Goal: Task Accomplishment & Management: Complete application form

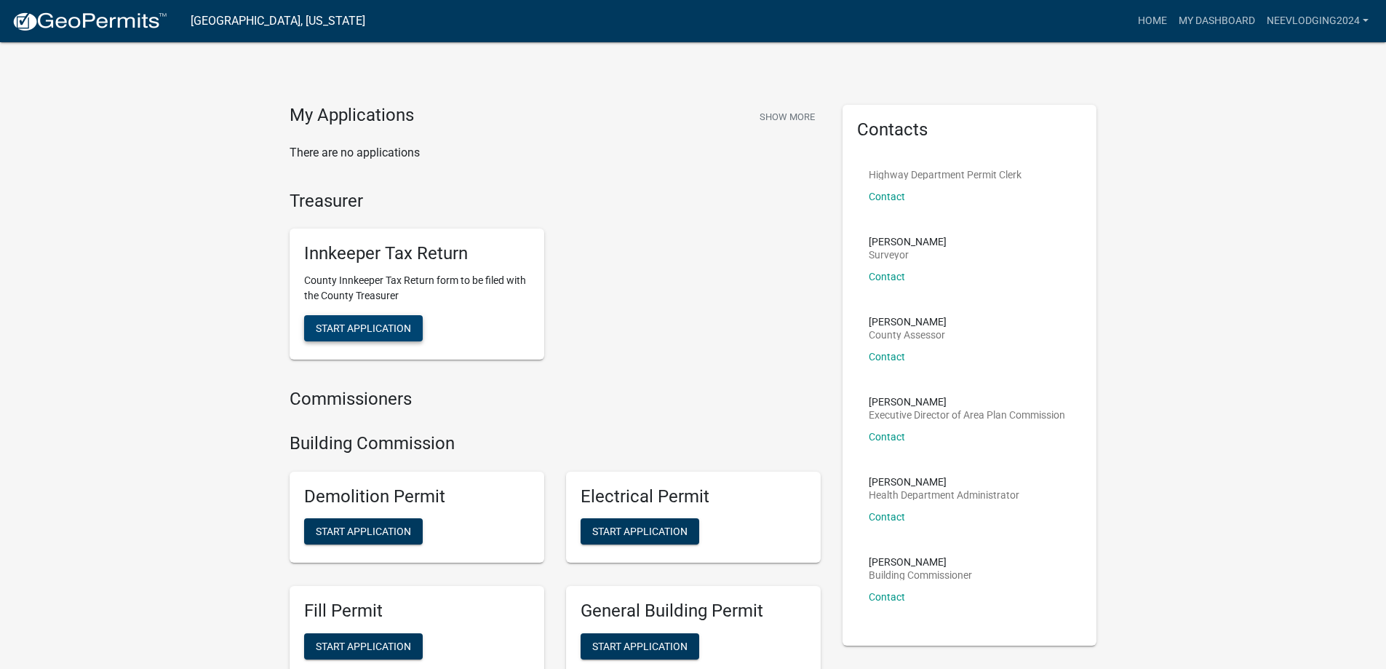
click at [358, 331] on span "Start Application" at bounding box center [363, 328] width 95 height 12
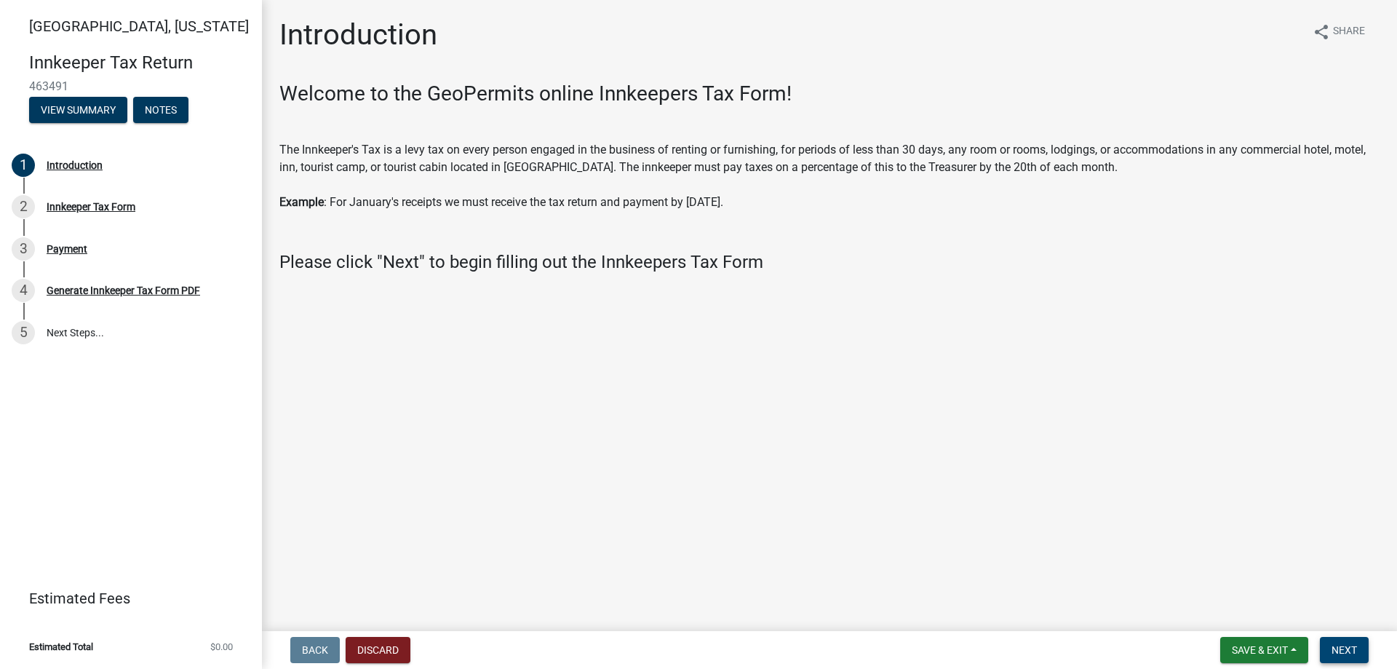
click at [1335, 644] on span "Next" at bounding box center [1344, 650] width 25 height 12
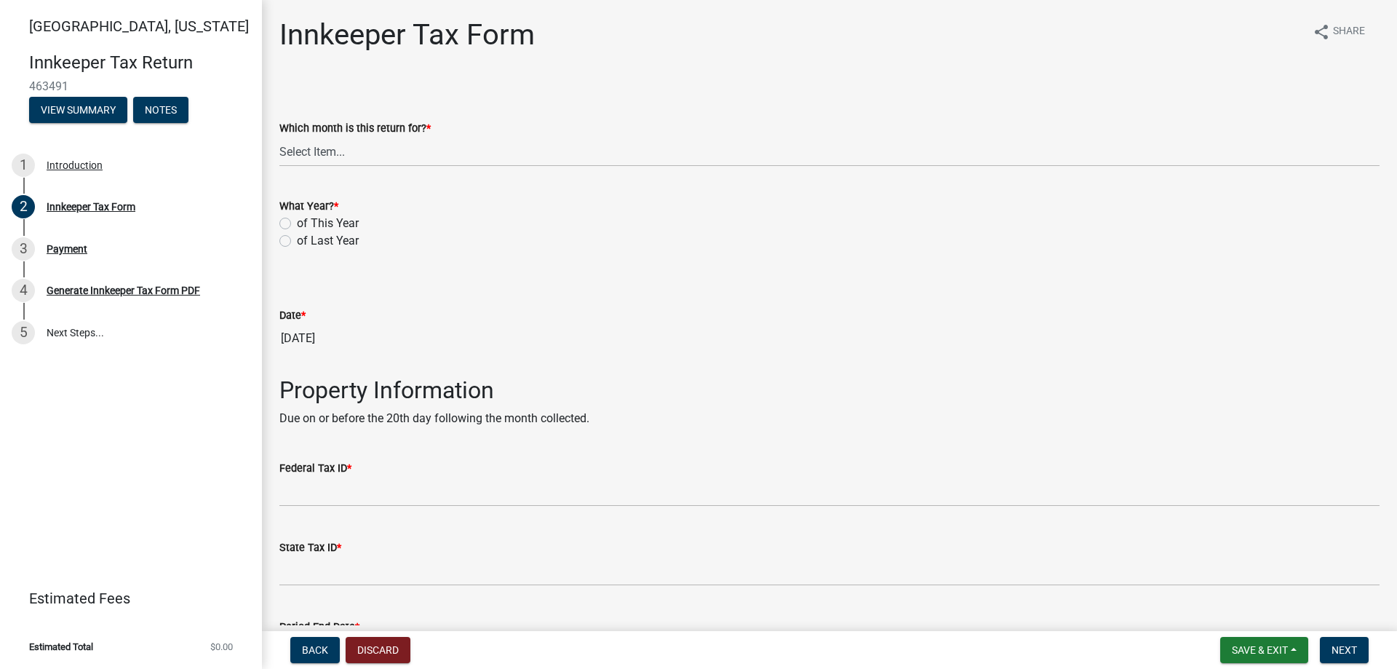
click at [321, 221] on label "of This Year" at bounding box center [328, 223] width 62 height 17
click at [306, 221] on input "of This Year" at bounding box center [301, 219] width 9 height 9
radio input "true"
click at [363, 153] on select "Select Item... January February March April May June July August September Octo…" at bounding box center [829, 152] width 1100 height 30
click at [279, 137] on select "Select Item... January February March April May June July August September Octo…" at bounding box center [829, 152] width 1100 height 30
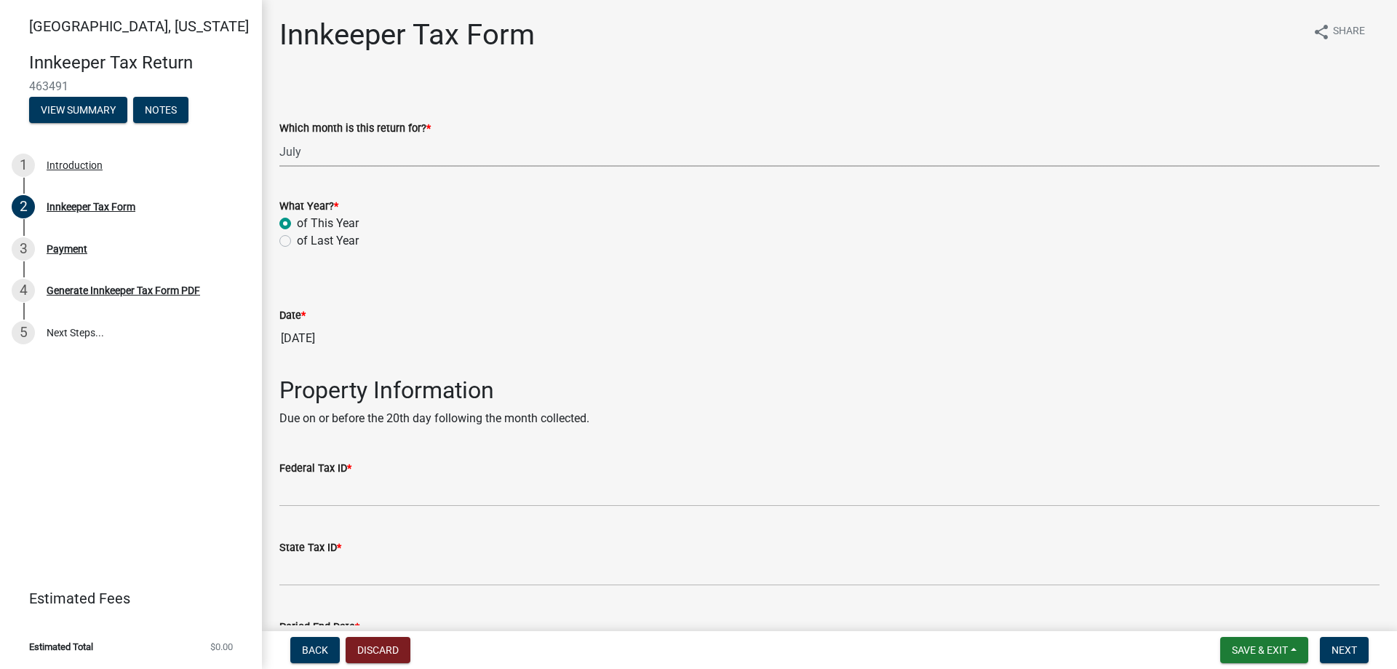
select select "3682557b-11f2-4064-b923-757c2ab608b9"
click at [311, 336] on input "08/13/2025" at bounding box center [829, 338] width 1100 height 29
click at [345, 466] on label "Federal Tax ID *" at bounding box center [315, 469] width 72 height 10
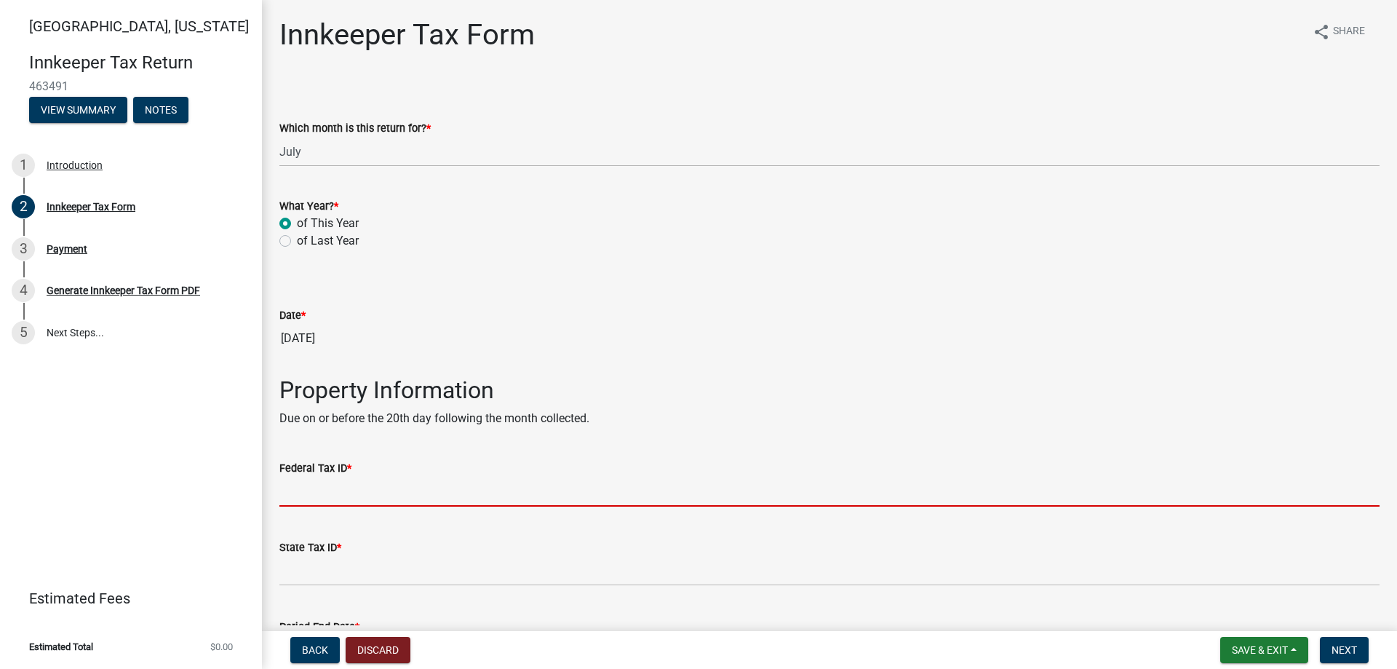
click at [345, 477] on input "Federal Tax ID *" at bounding box center [829, 492] width 1100 height 30
click at [357, 481] on input "Federal Tax ID *" at bounding box center [829, 492] width 1100 height 30
paste input "462816501"
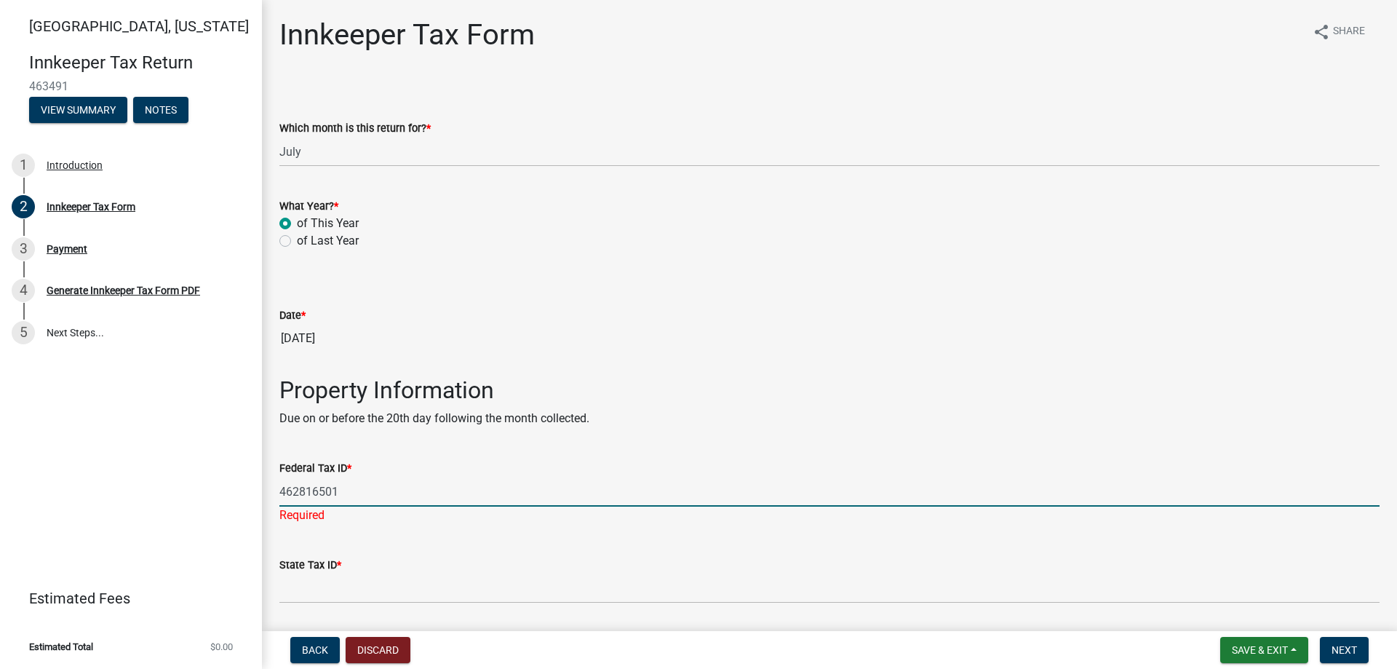
type input "462816501"
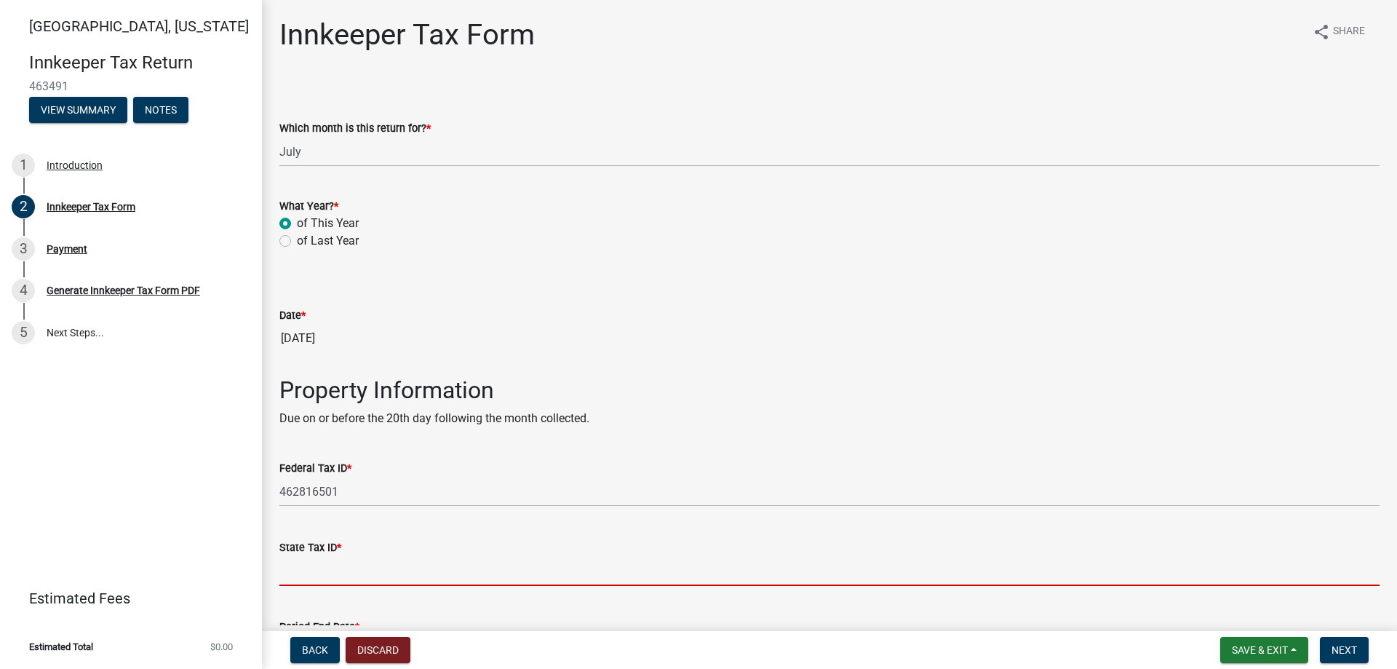
click at [341, 573] on input "State Tax ID *" at bounding box center [829, 571] width 1100 height 30
paste input "0147557330--001"
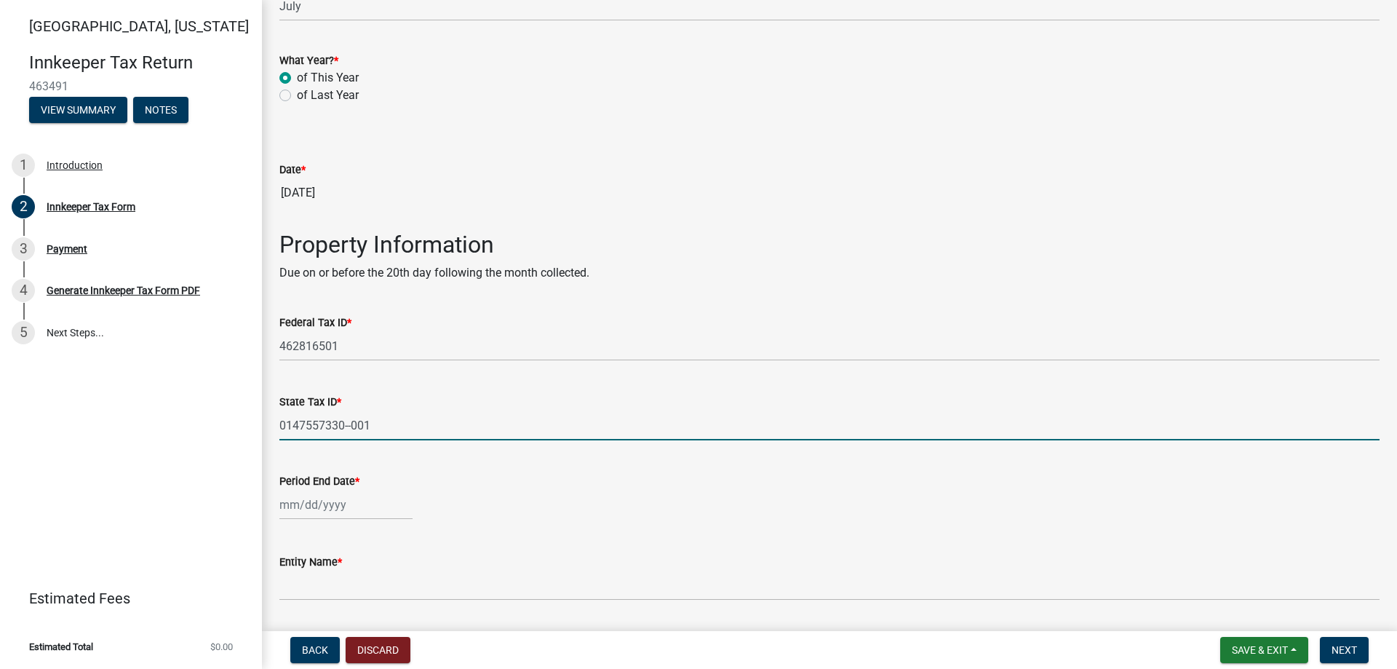
scroll to position [218, 0]
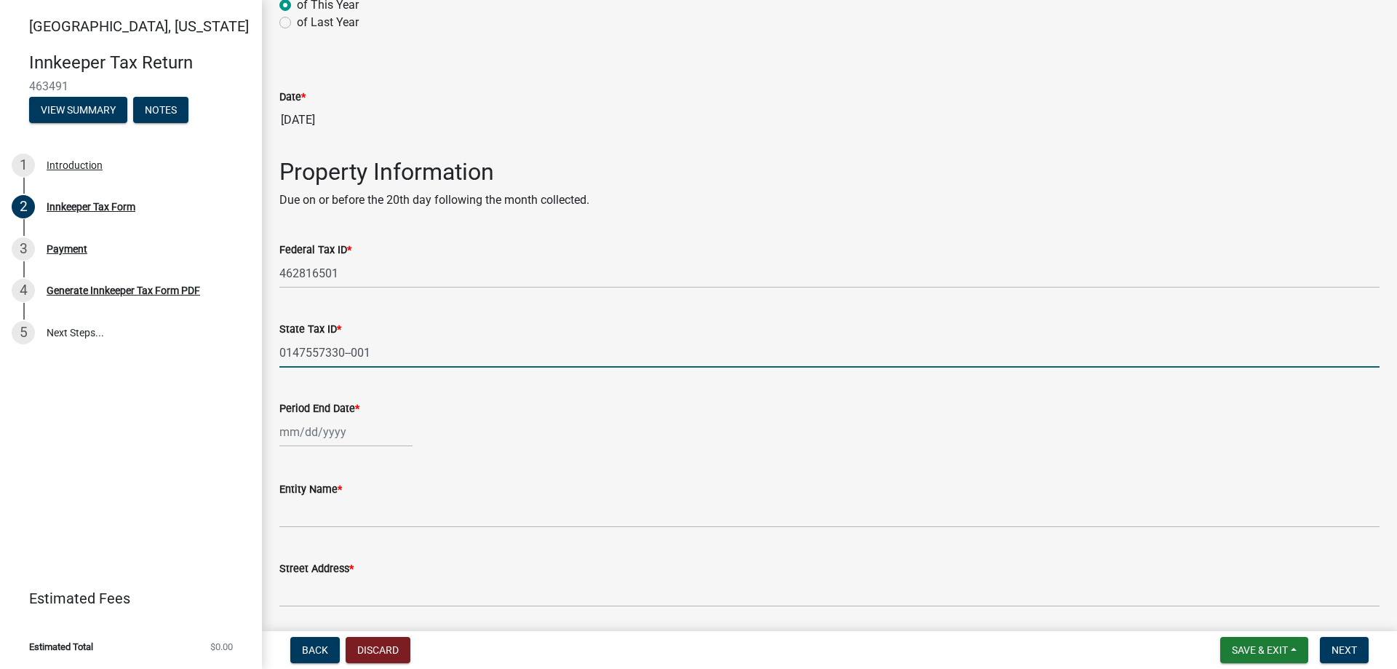
type input "0147557330--001"
click at [285, 434] on div at bounding box center [345, 432] width 133 height 30
select select "8"
select select "2025"
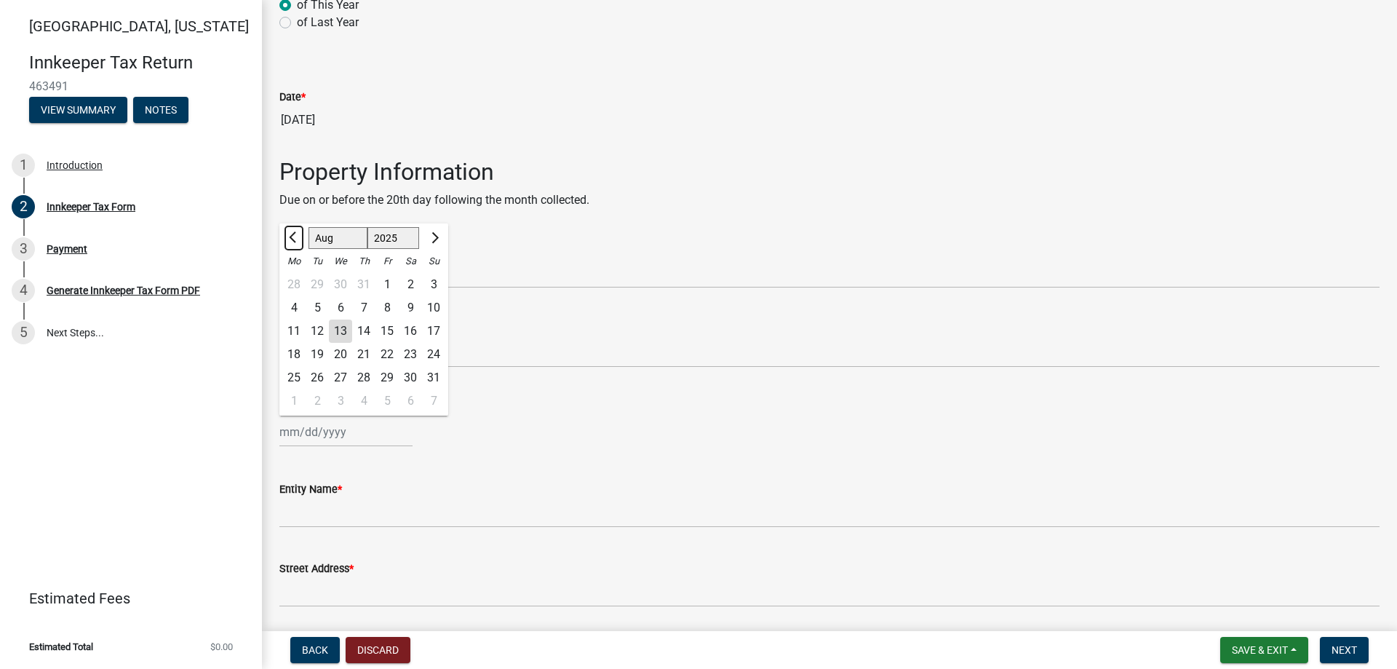
click at [290, 236] on button "Previous month" at bounding box center [293, 237] width 17 height 23
select select "7"
click at [367, 378] on div "31" at bounding box center [363, 377] width 23 height 23
type input "[DATE]"
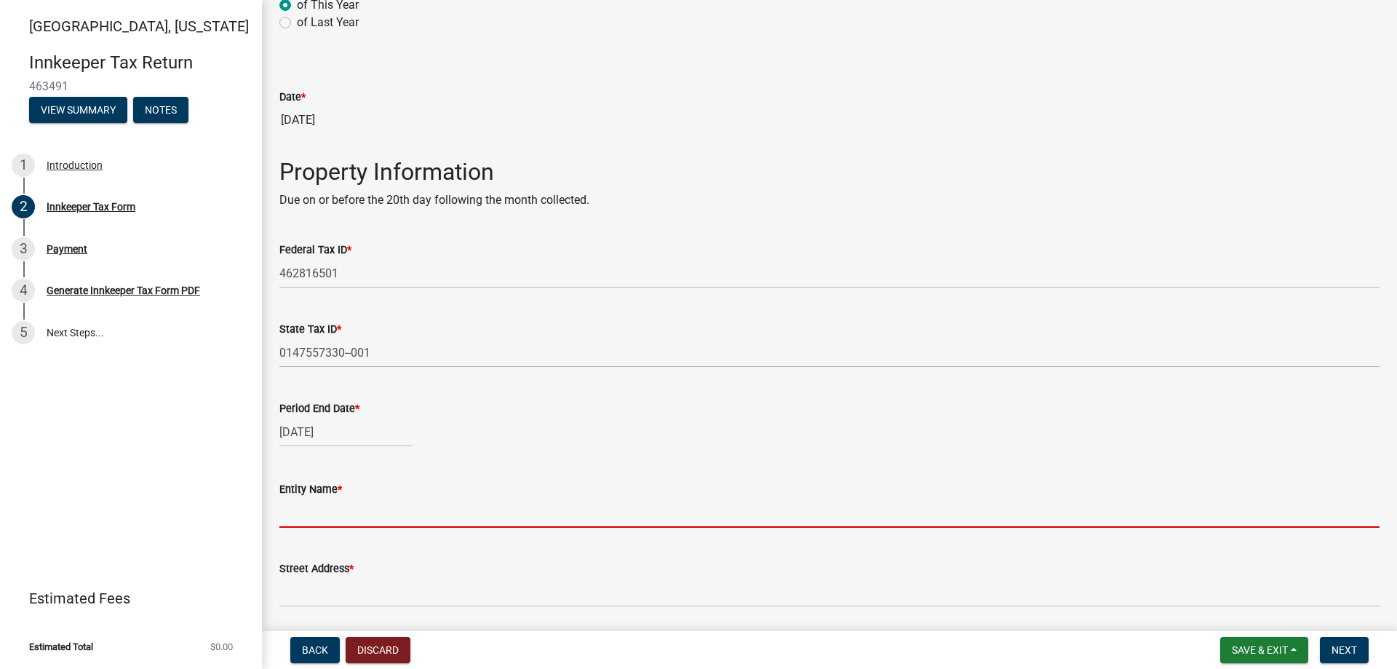
click at [354, 514] on input "Entity Name *" at bounding box center [829, 513] width 1100 height 30
paste input "NEEV LODGING ASSOCIATES LLP"
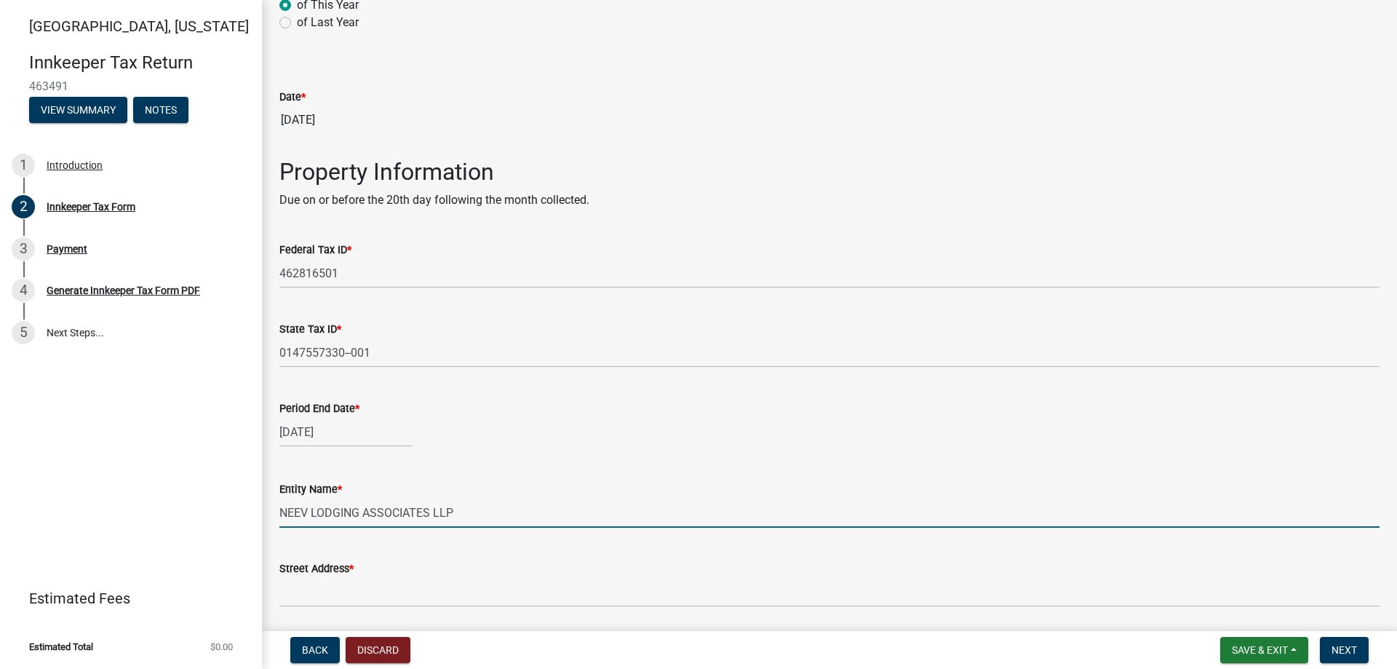
type input "NEEV LODGING ASSOCIATES LLP"
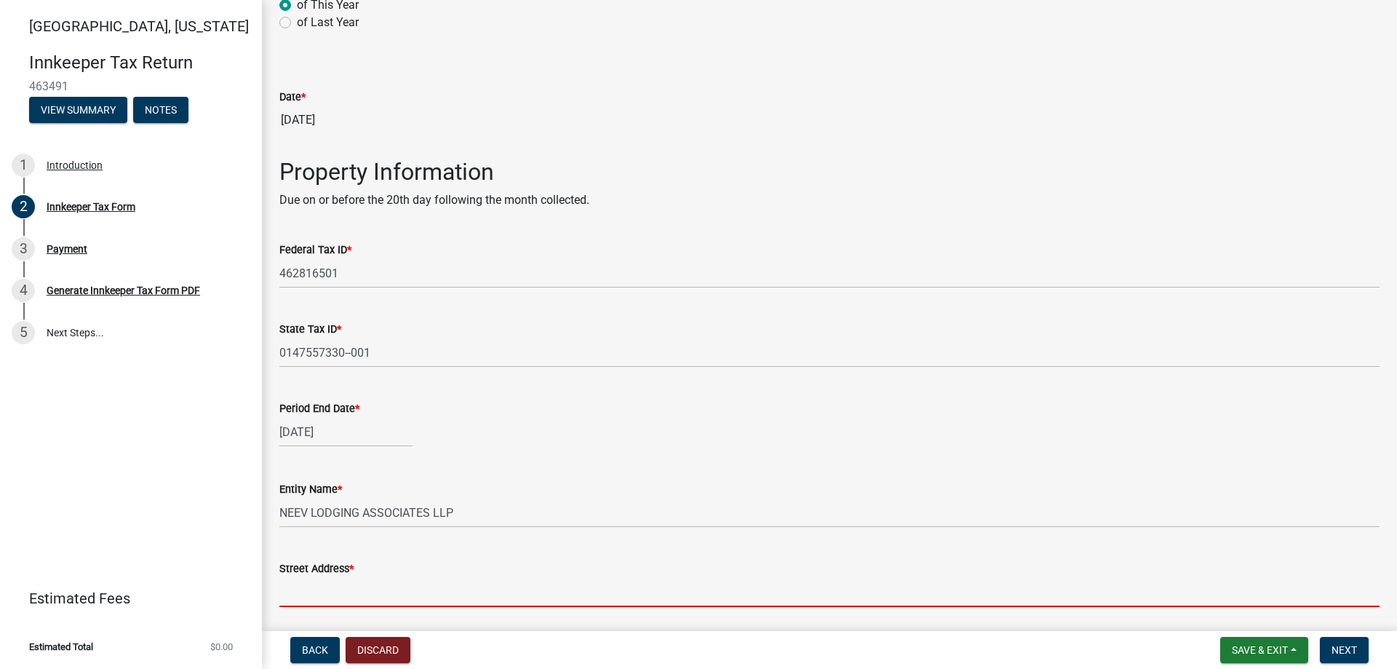
click at [313, 586] on input "Street Address *" at bounding box center [829, 592] width 1100 height 30
paste input "[STREET_ADDRESS]"
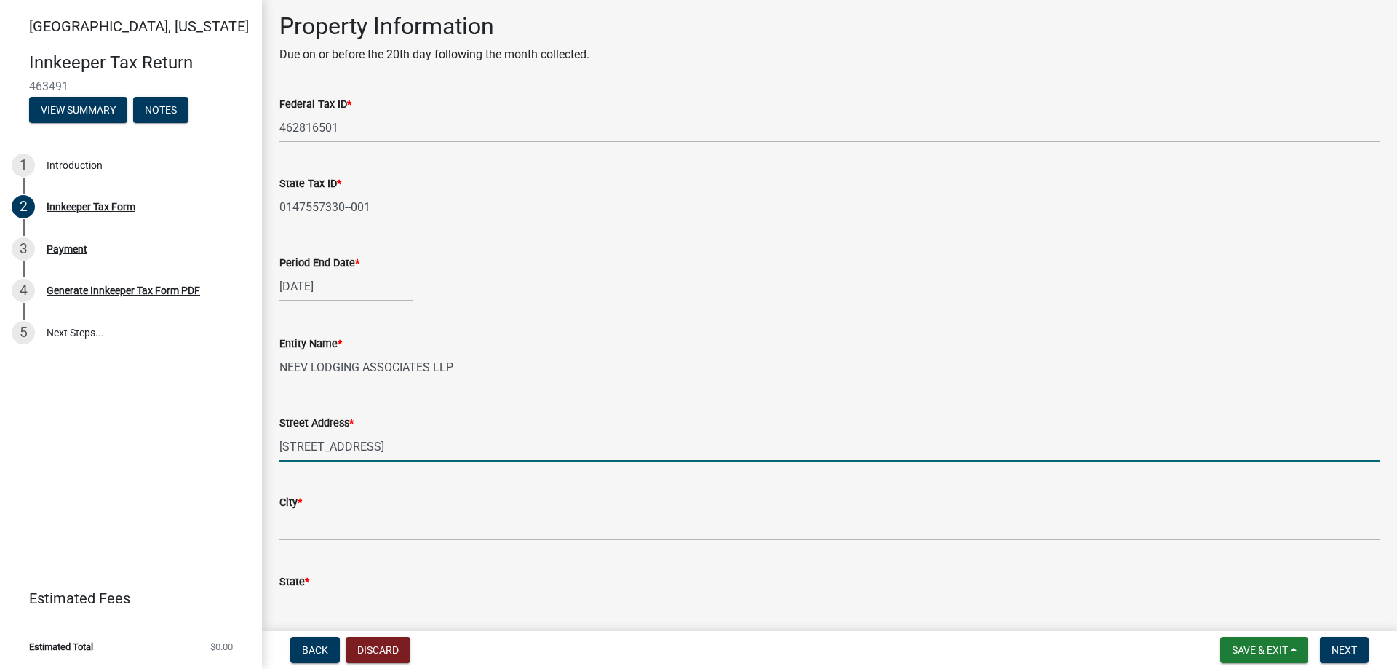
scroll to position [437, 0]
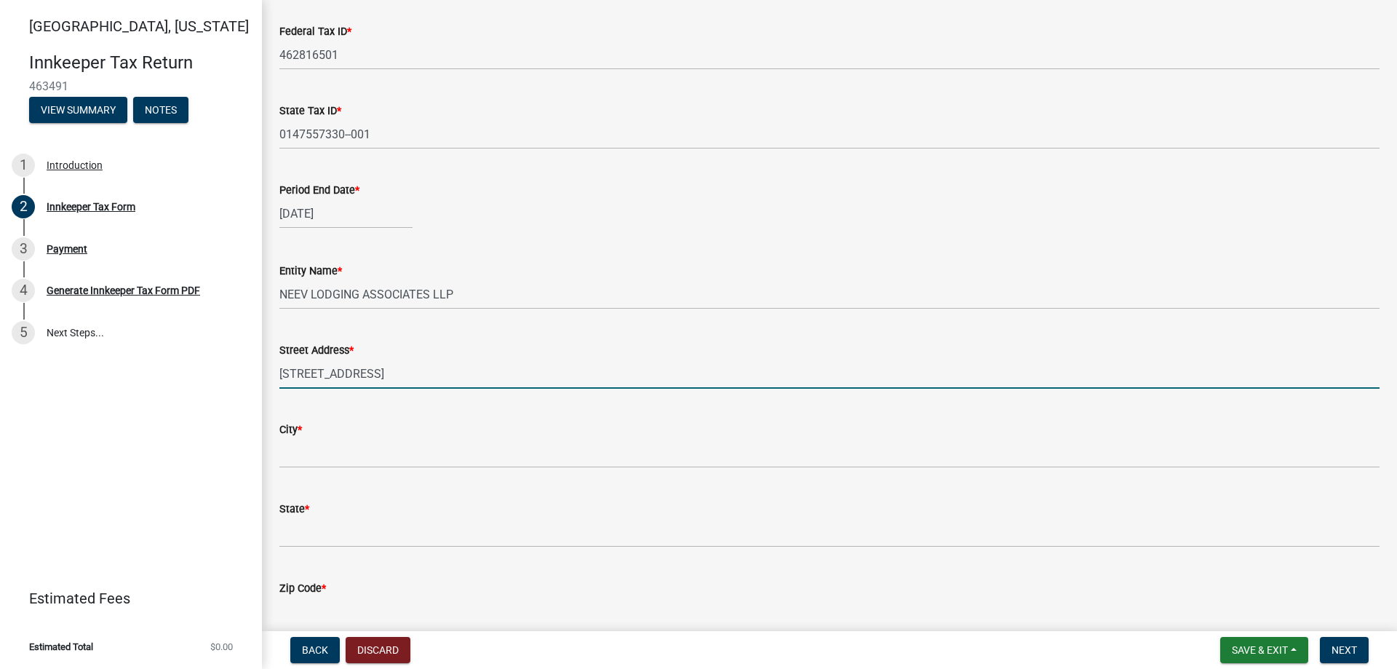
type input "[STREET_ADDRESS]"
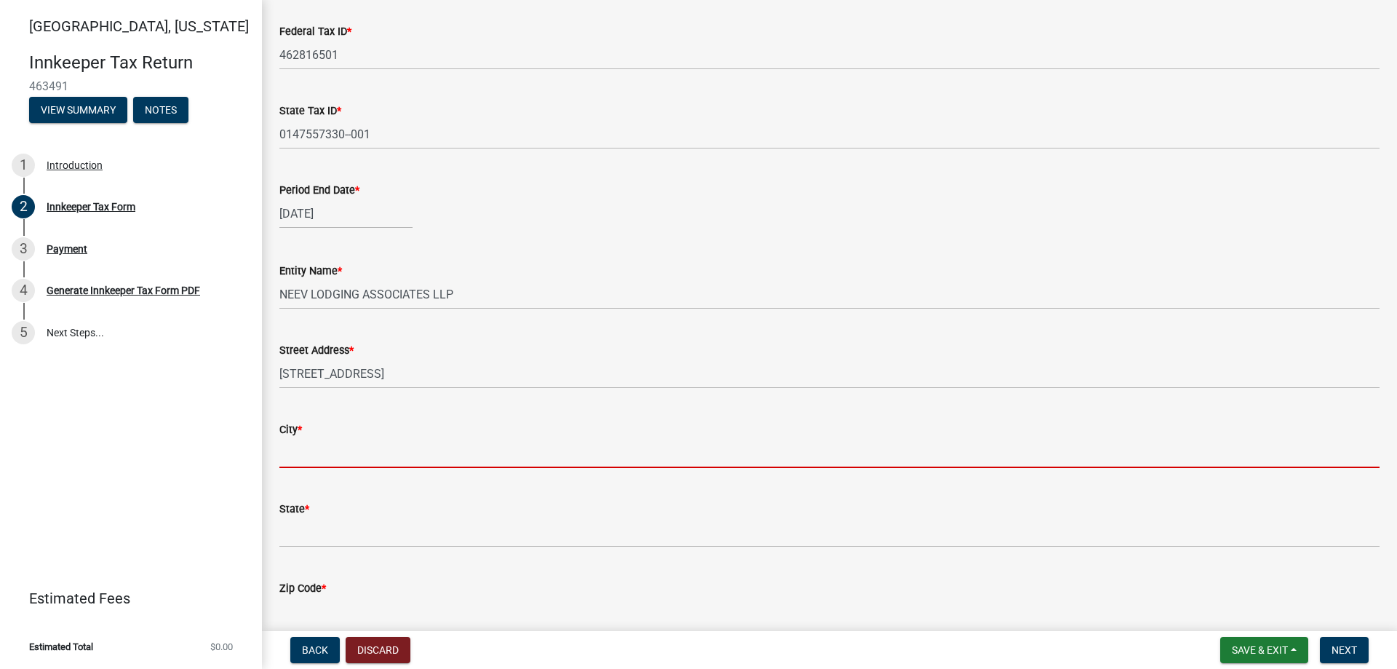
click at [314, 456] on input "City *" at bounding box center [829, 453] width 1100 height 30
paste input "LAFAYETTE"
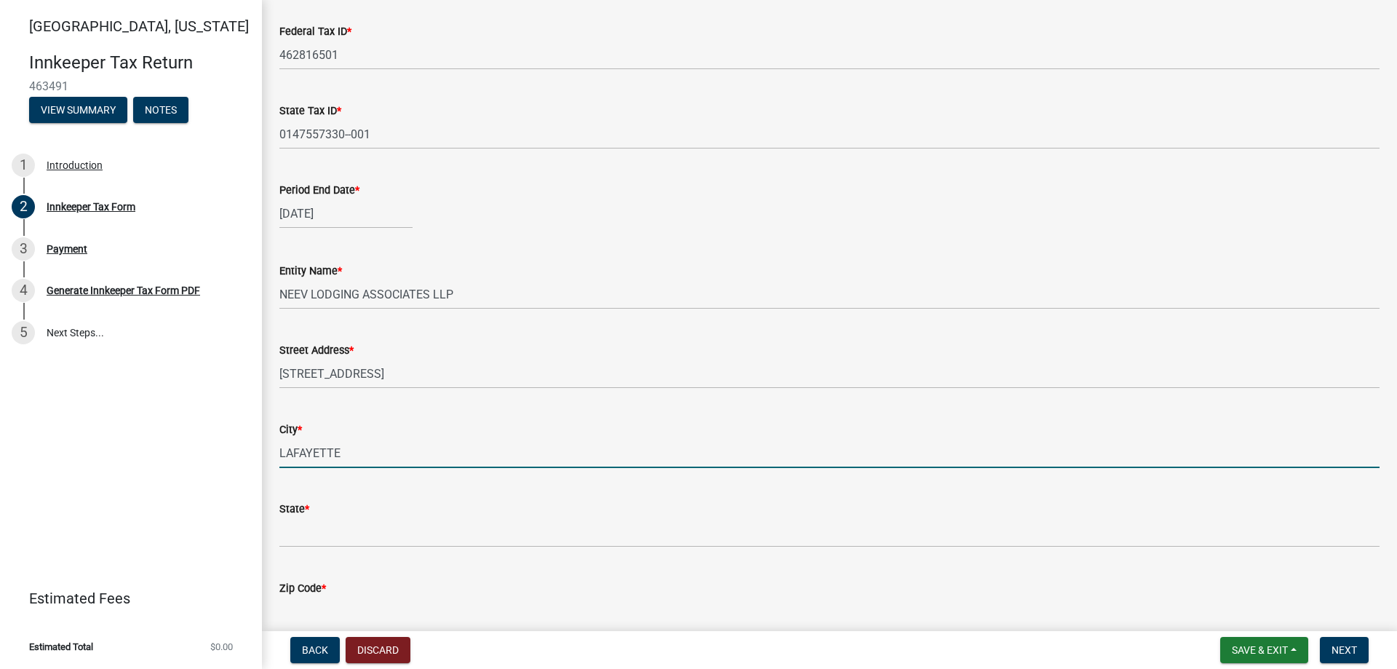
type input "LAFAYETTE"
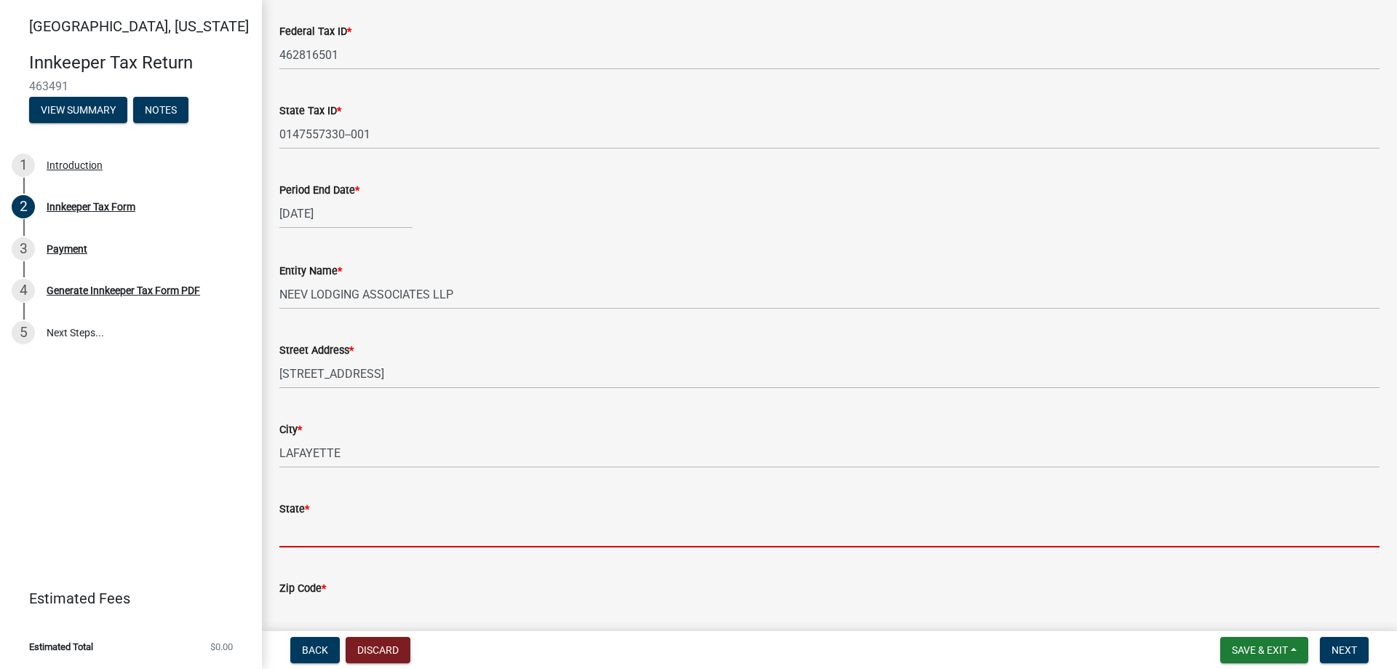
click at [353, 524] on input "State *" at bounding box center [829, 532] width 1100 height 30
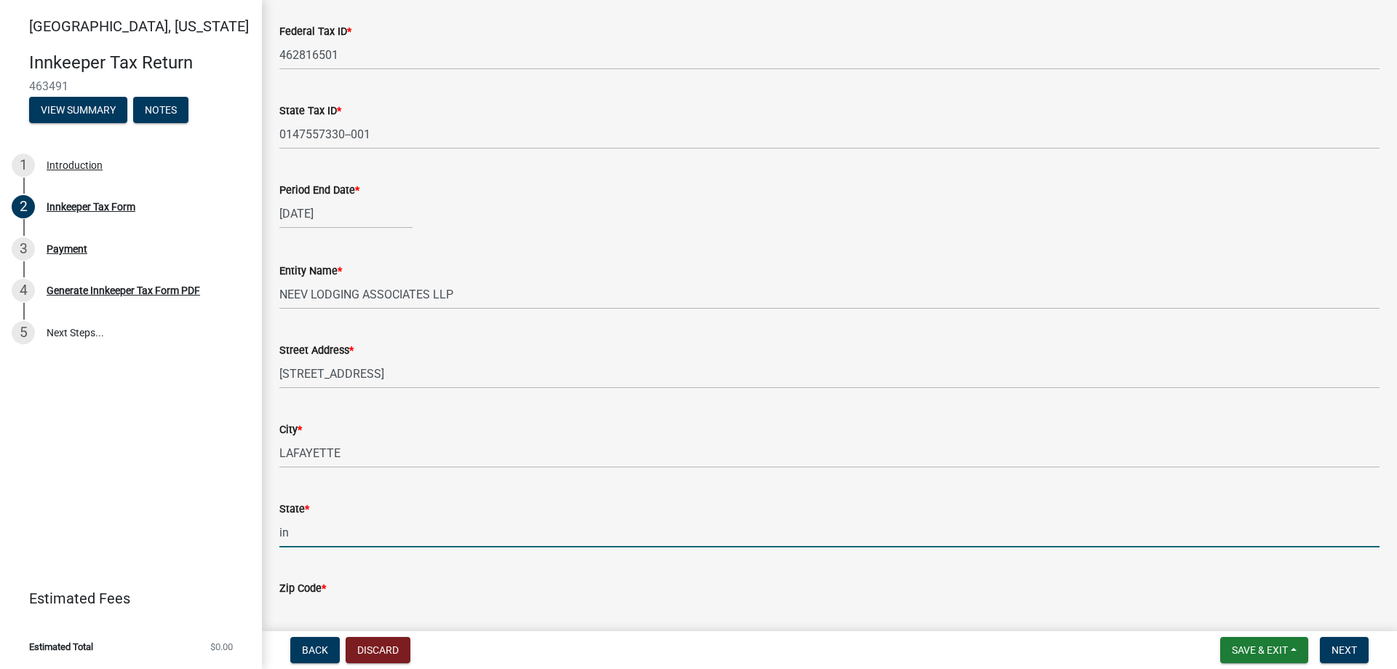
type input "i"
type input "IN"
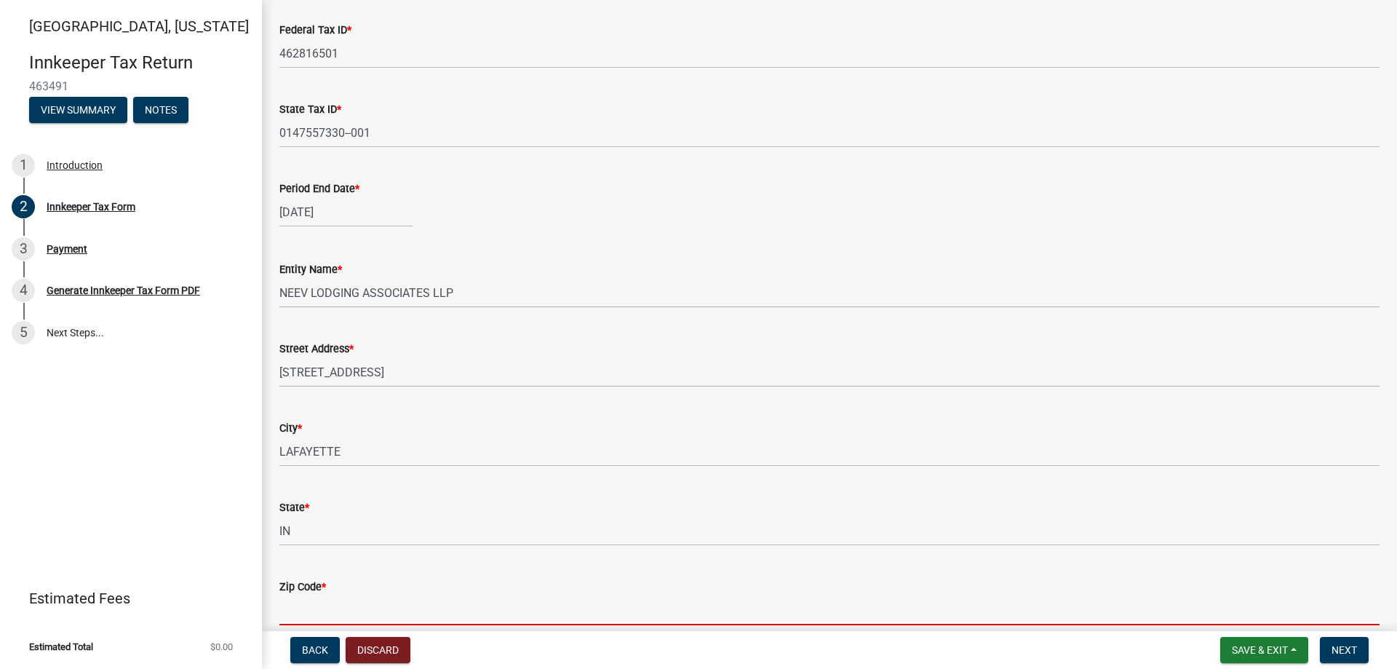
paste input "47905"
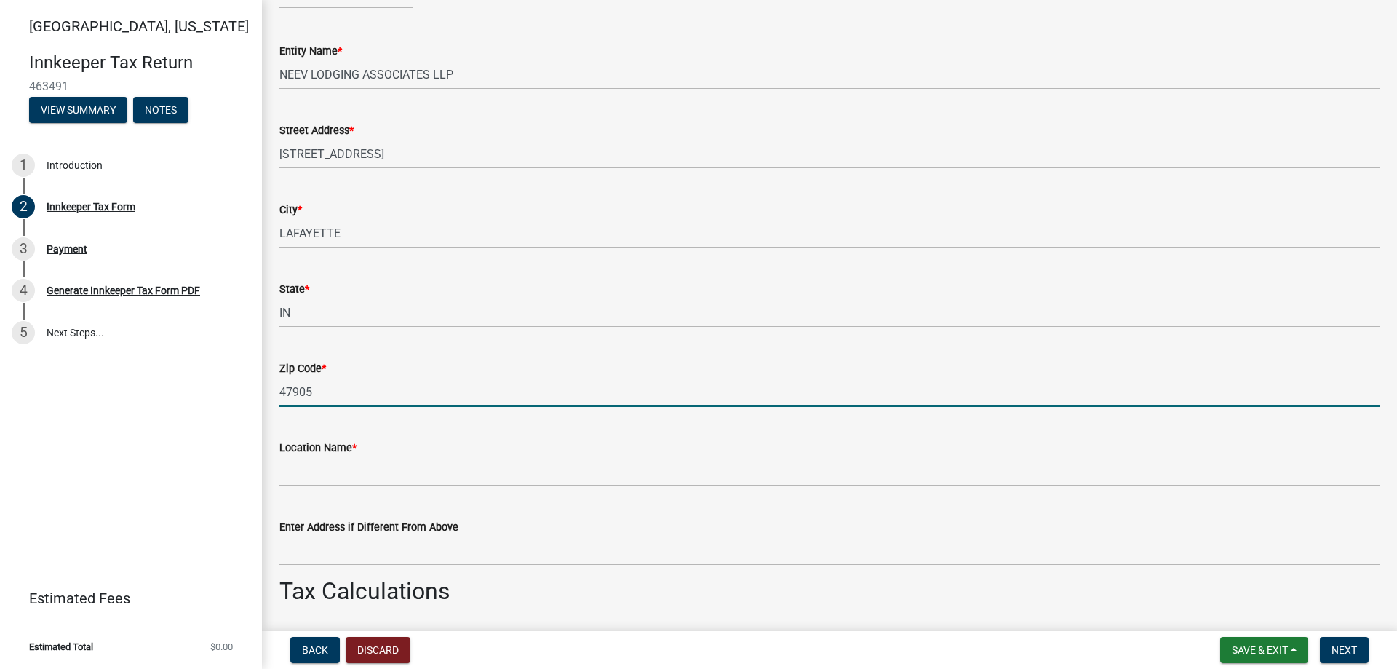
scroll to position [729, 0]
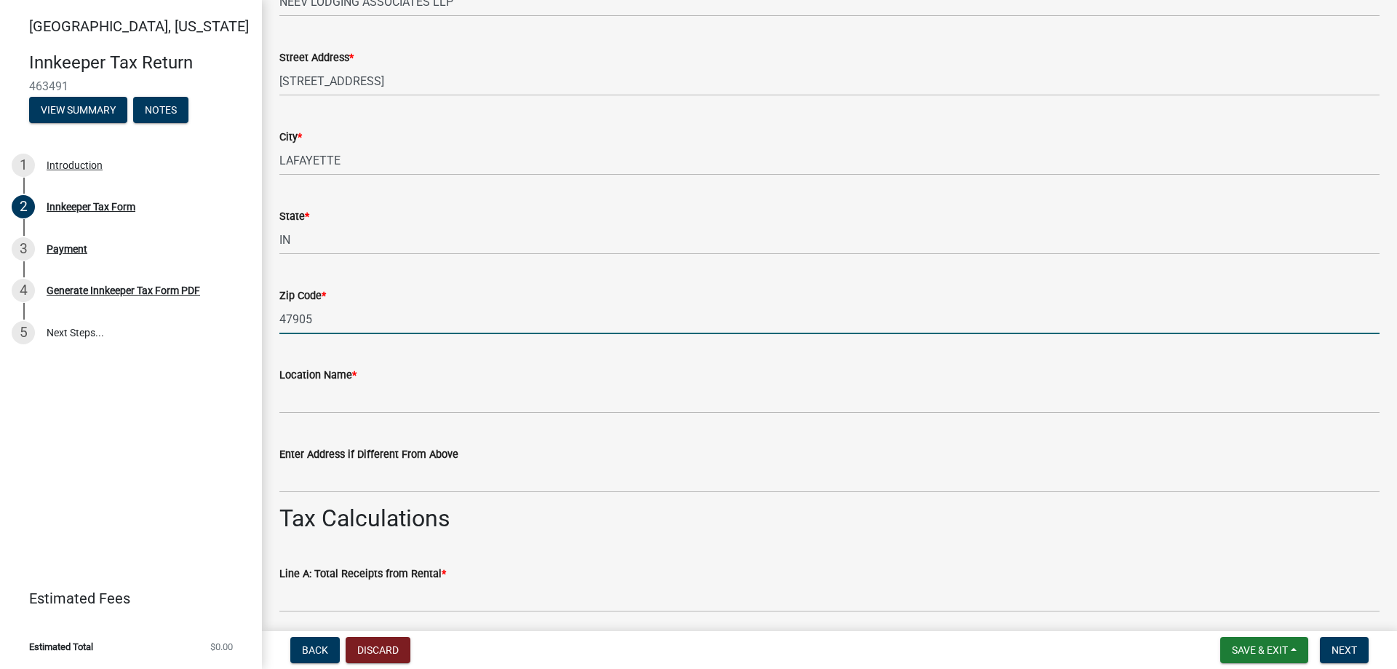
type input "47905"
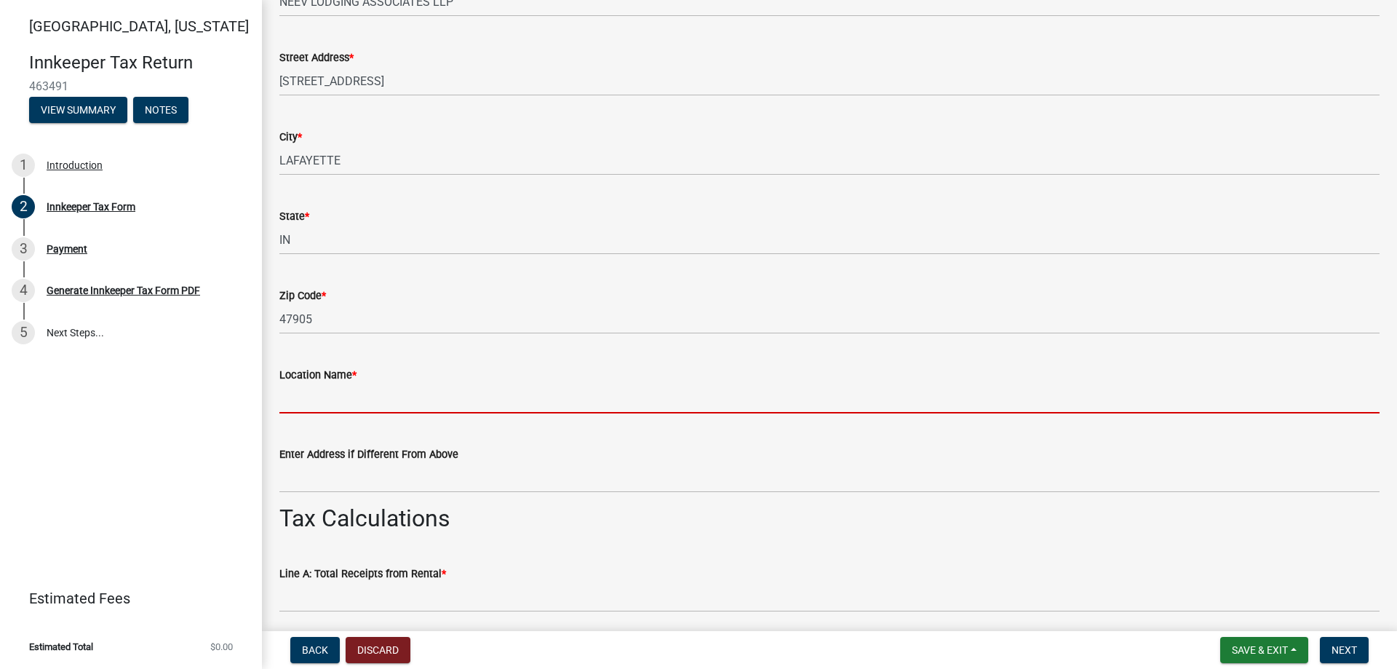
click at [330, 401] on input "Location Name *" at bounding box center [829, 399] width 1100 height 30
paste input "BAYMONT INN & SUITES"
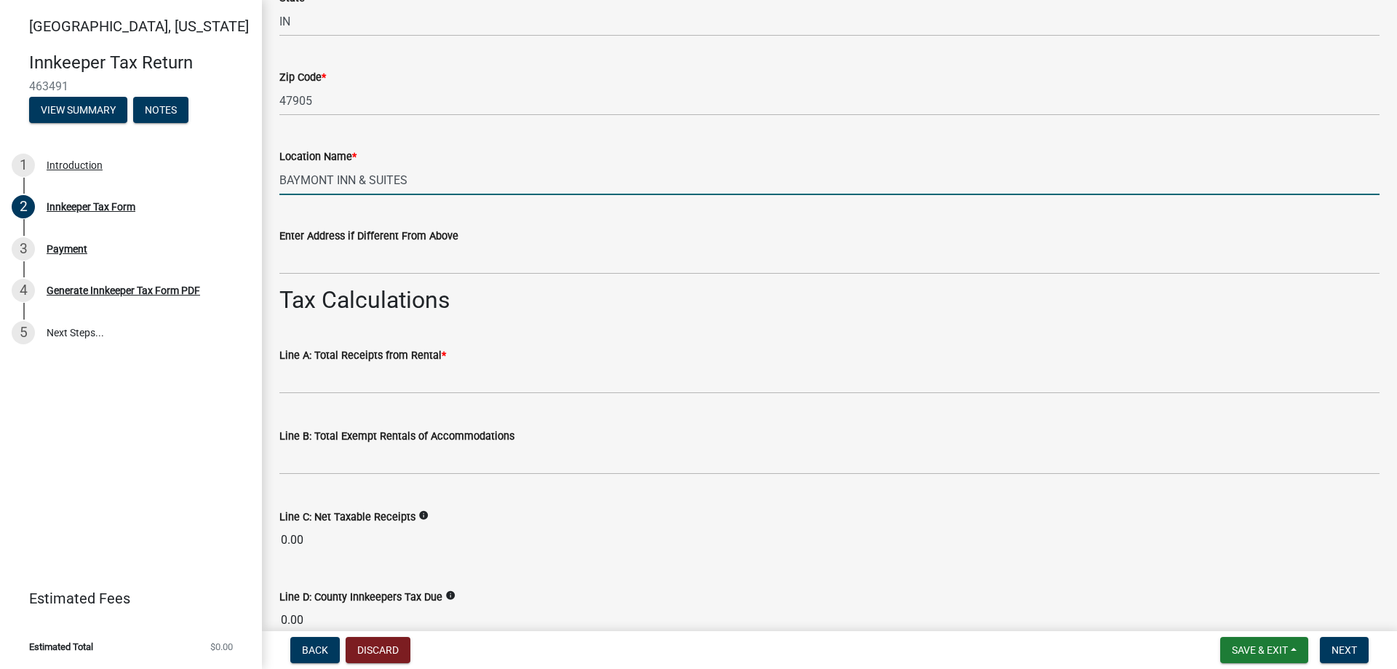
scroll to position [1020, 0]
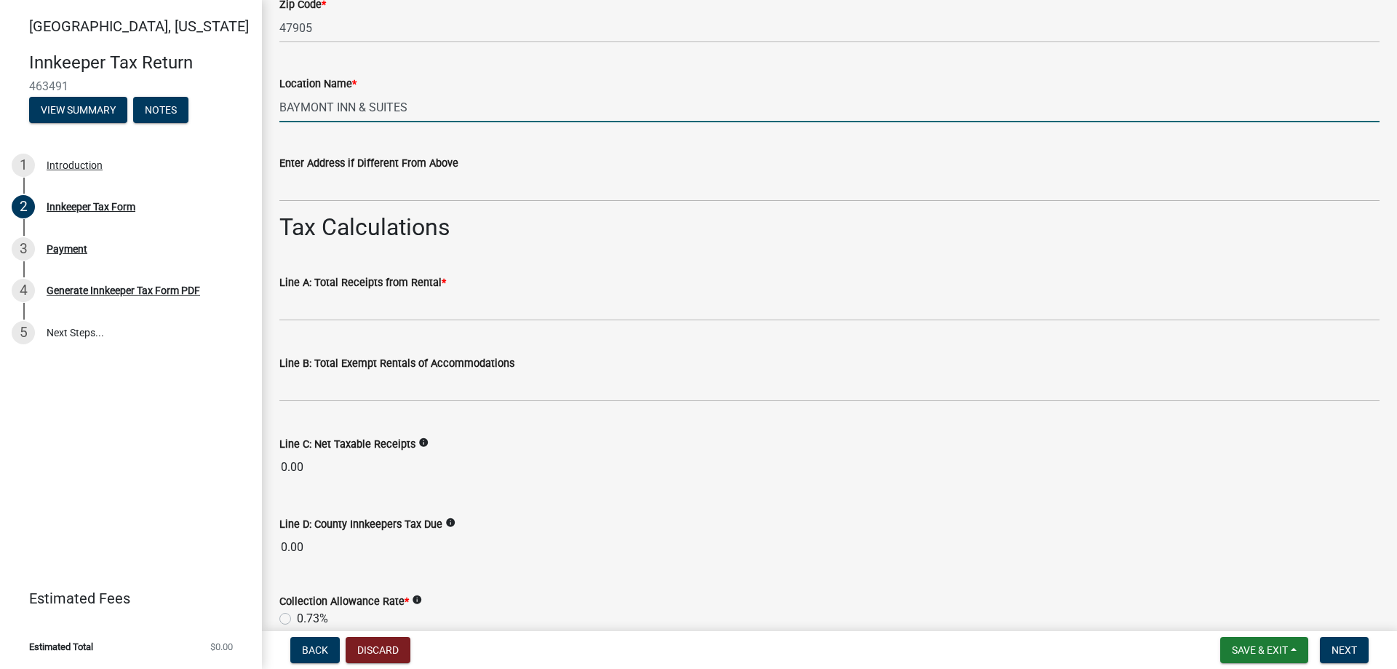
type input "BAYMONT INN & SUITES"
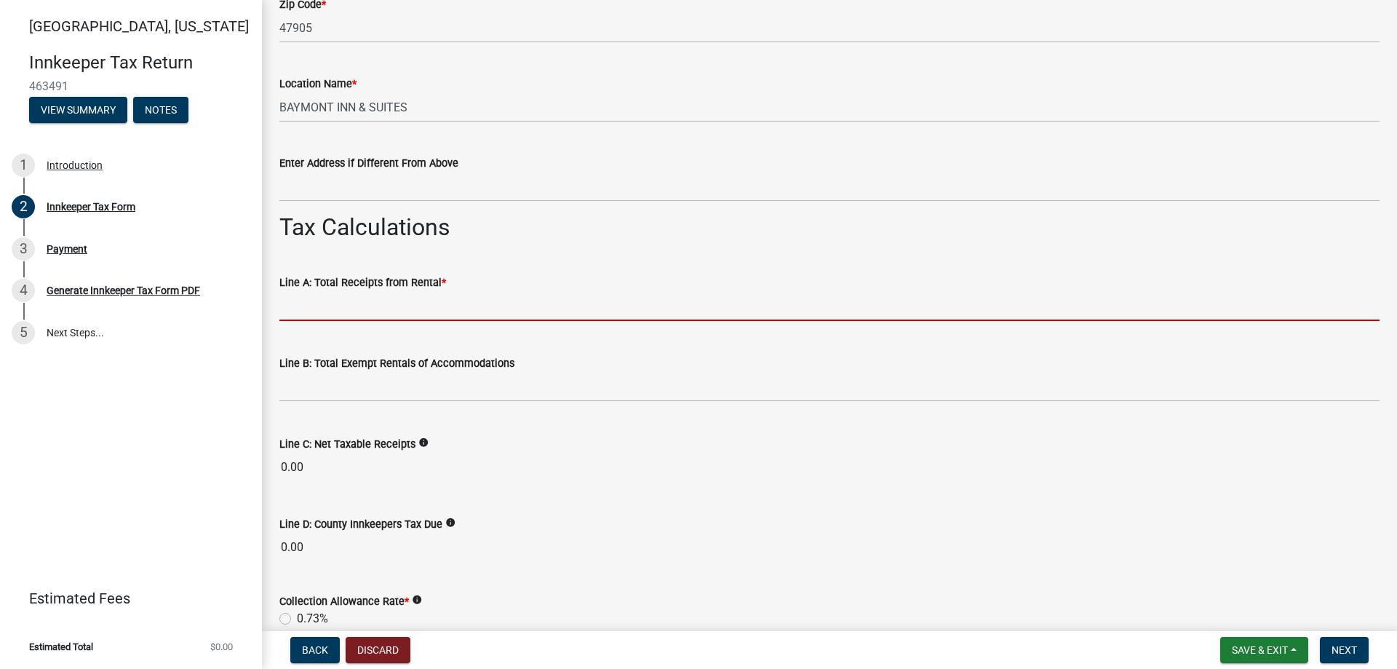
click at [437, 311] on input "text" at bounding box center [829, 306] width 1100 height 30
paste input "111,519.60"
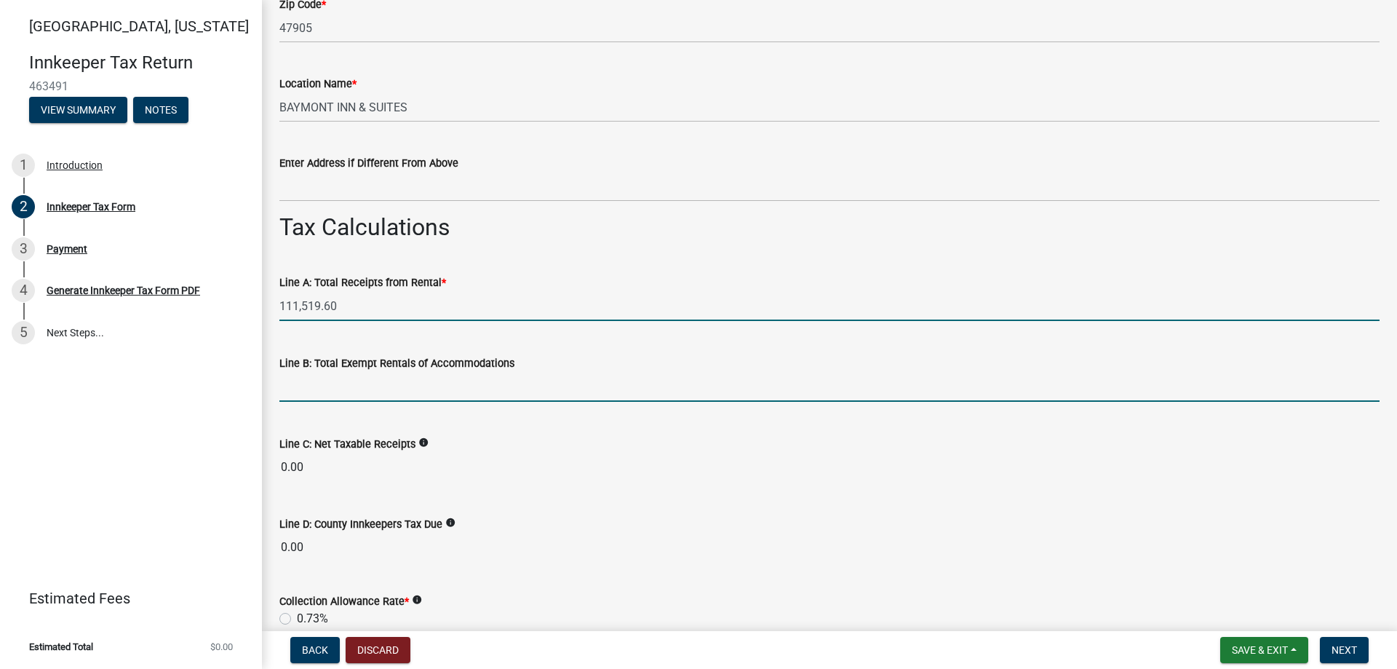
type input "111519.60"
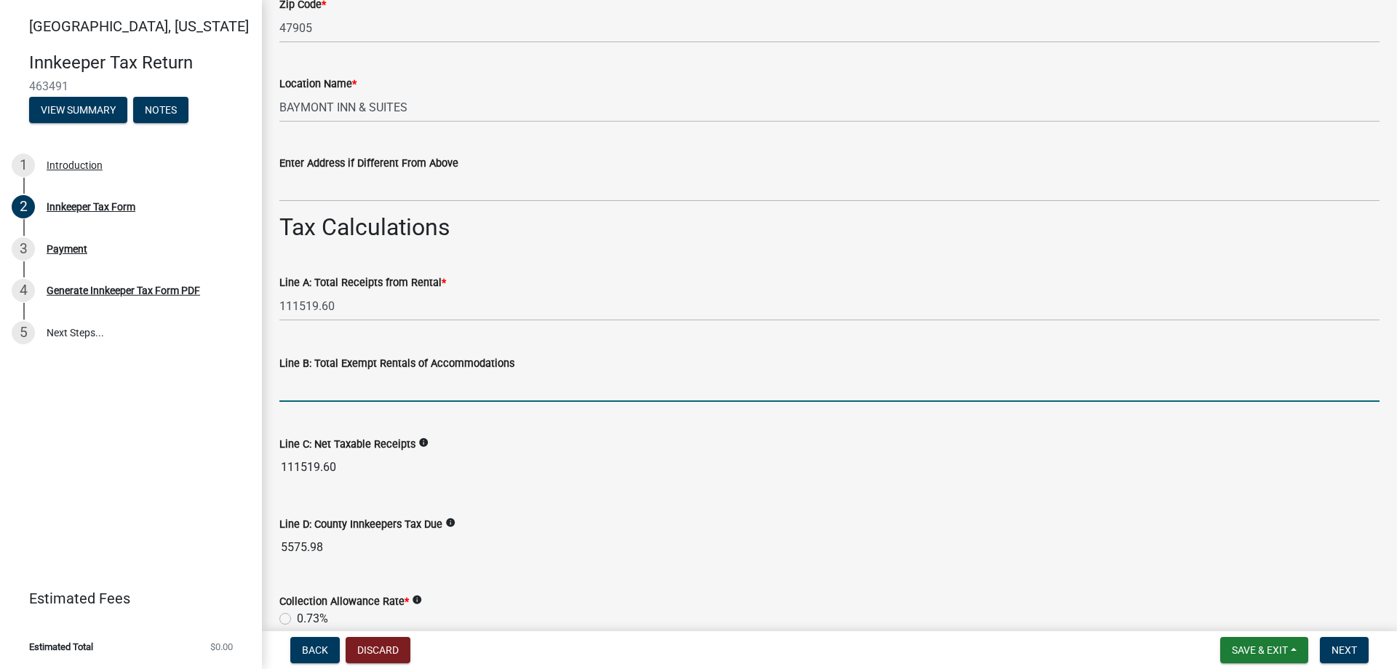
click at [335, 392] on input "text" at bounding box center [829, 387] width 1100 height 30
paste input "45762.23"
type input "45762.23"
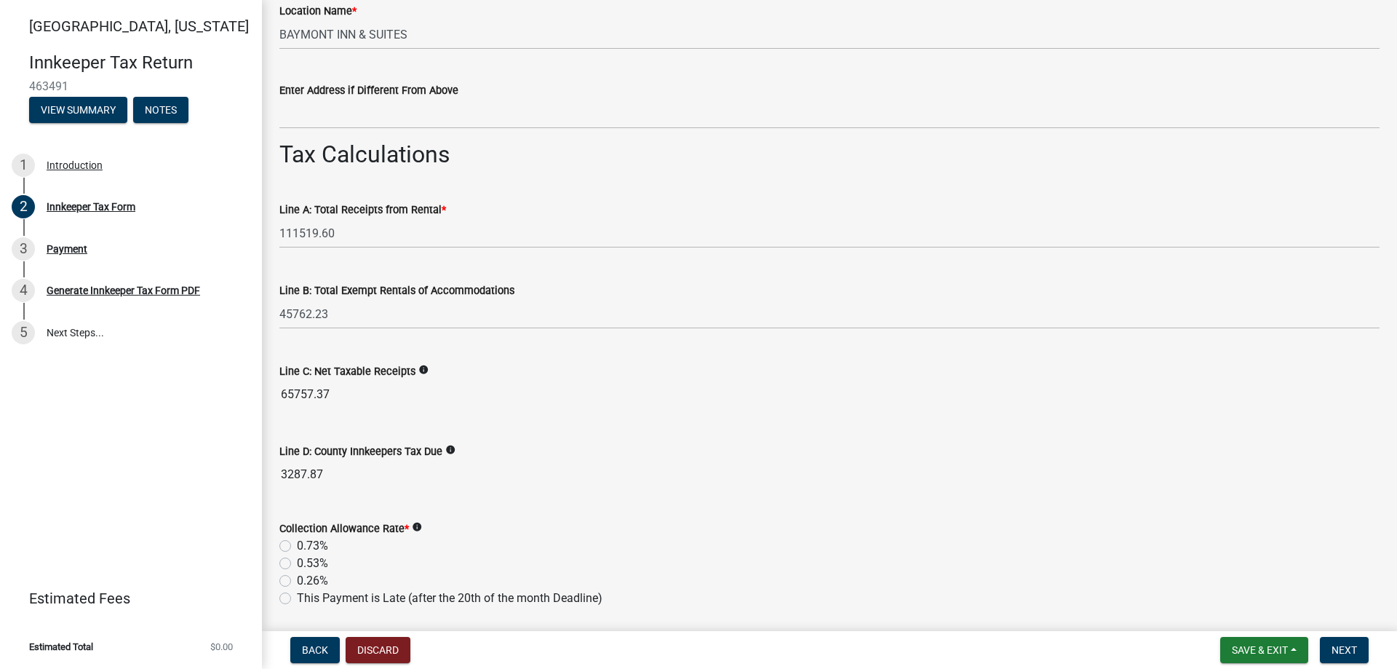
scroll to position [1166, 0]
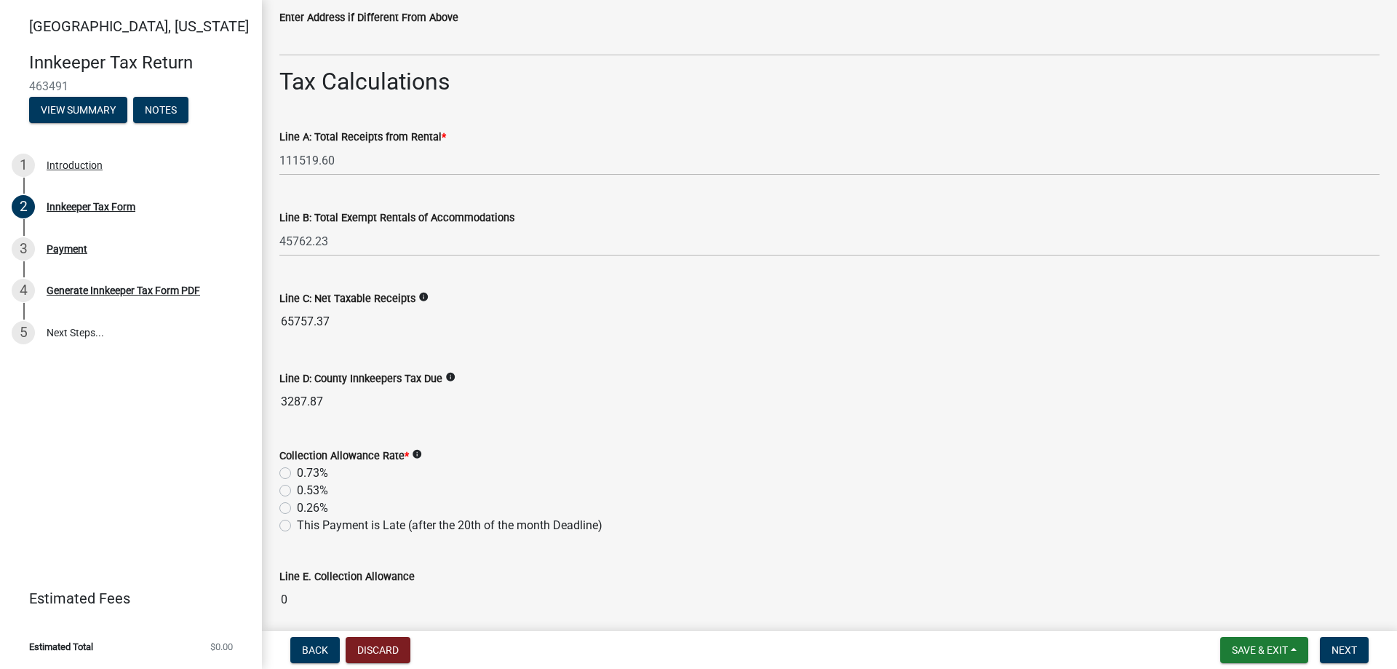
click at [297, 472] on label "0.73%" at bounding box center [312, 472] width 31 height 17
click at [297, 472] on input "0.73%" at bounding box center [301, 468] width 9 height 9
radio input "true"
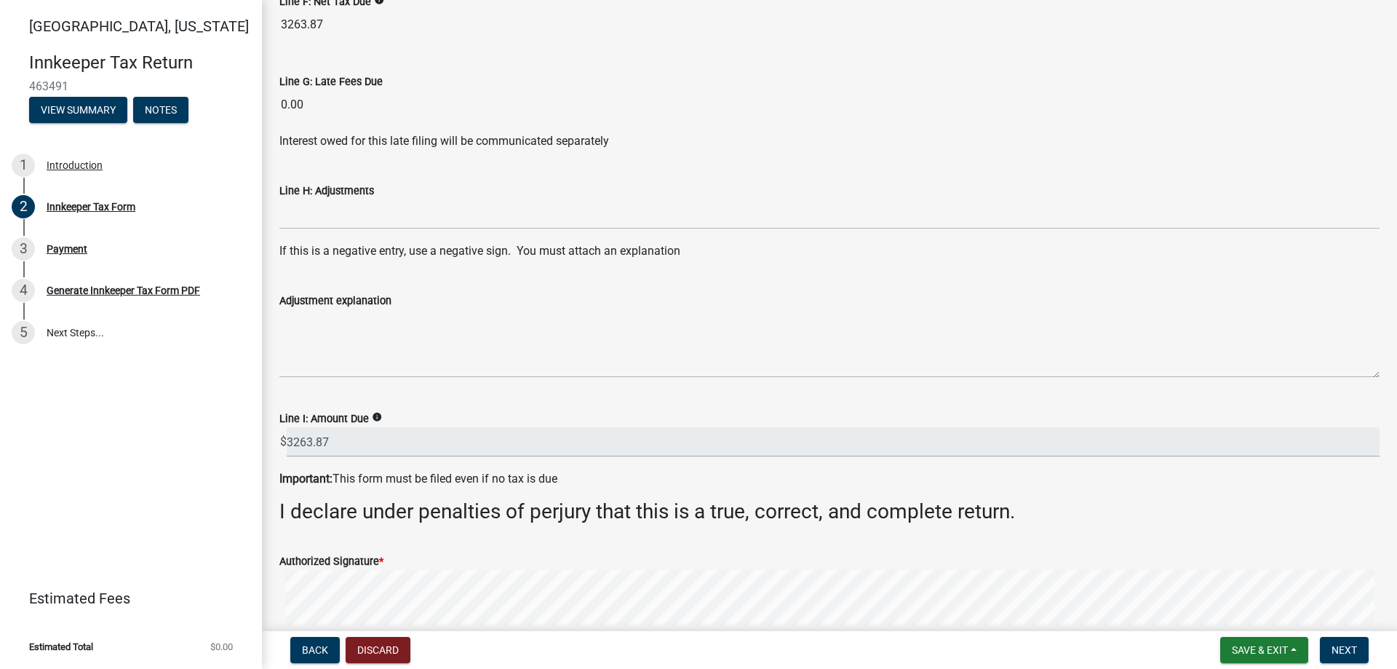
scroll to position [1894, 0]
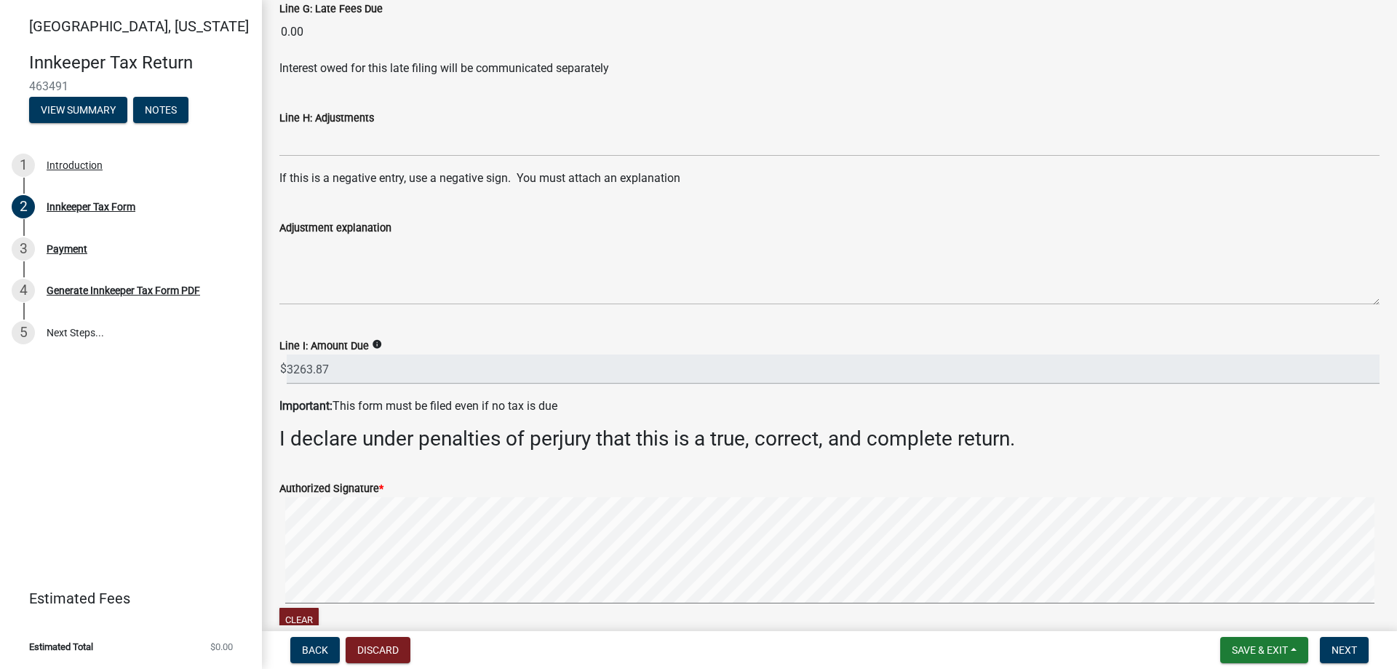
click at [324, 464] on form "Authorized Signature * Clear" at bounding box center [829, 548] width 1100 height 173
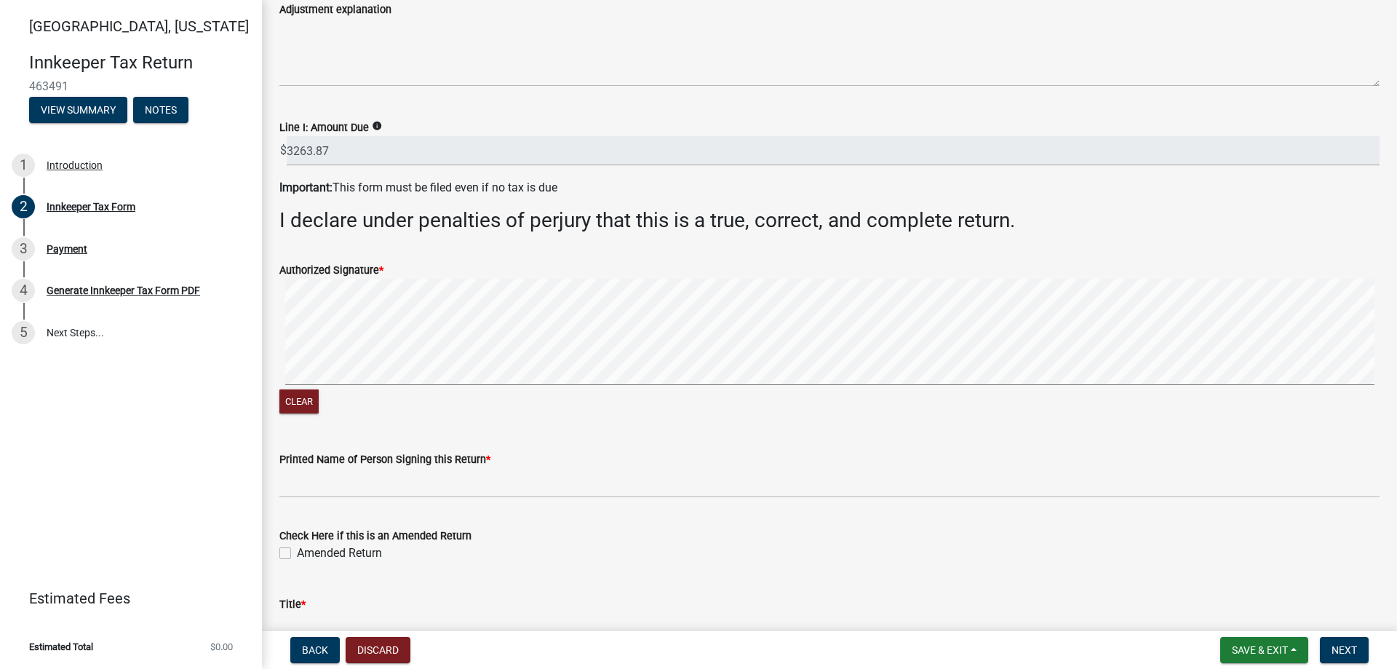
scroll to position [2306, 0]
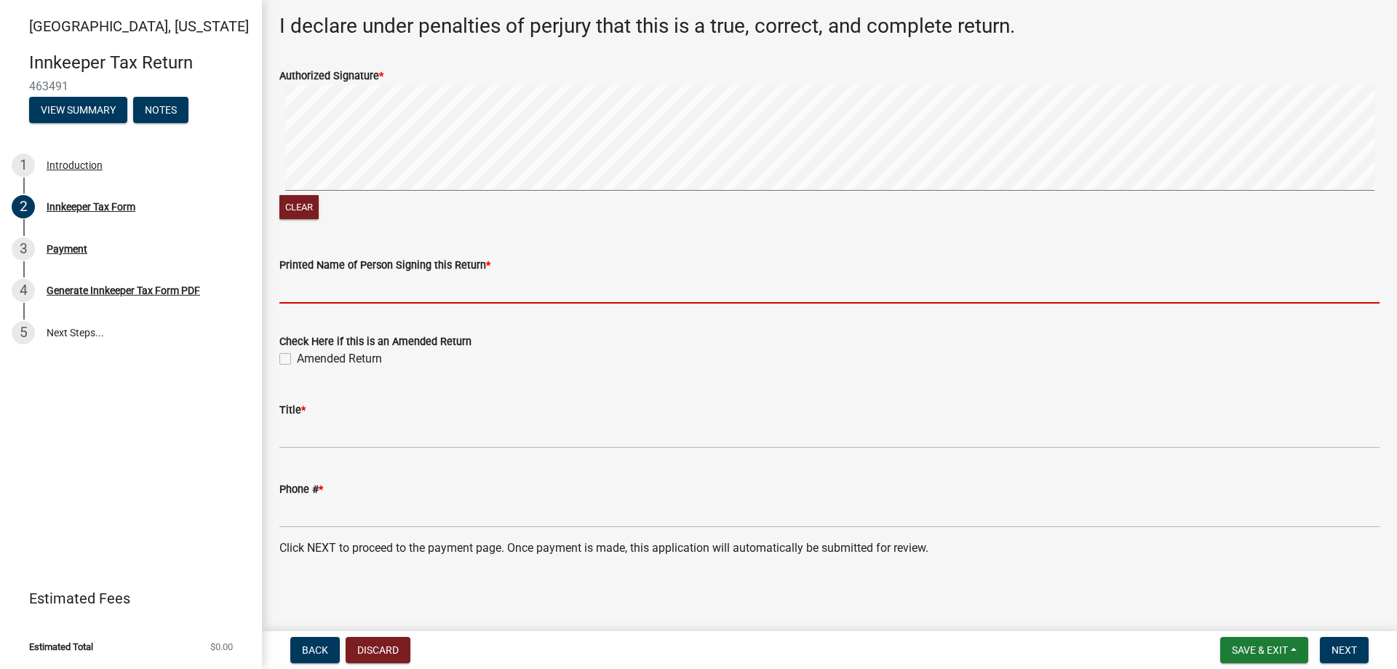
click at [330, 285] on input "Printed Name of Person Signing this Return *" at bounding box center [829, 289] width 1100 height 30
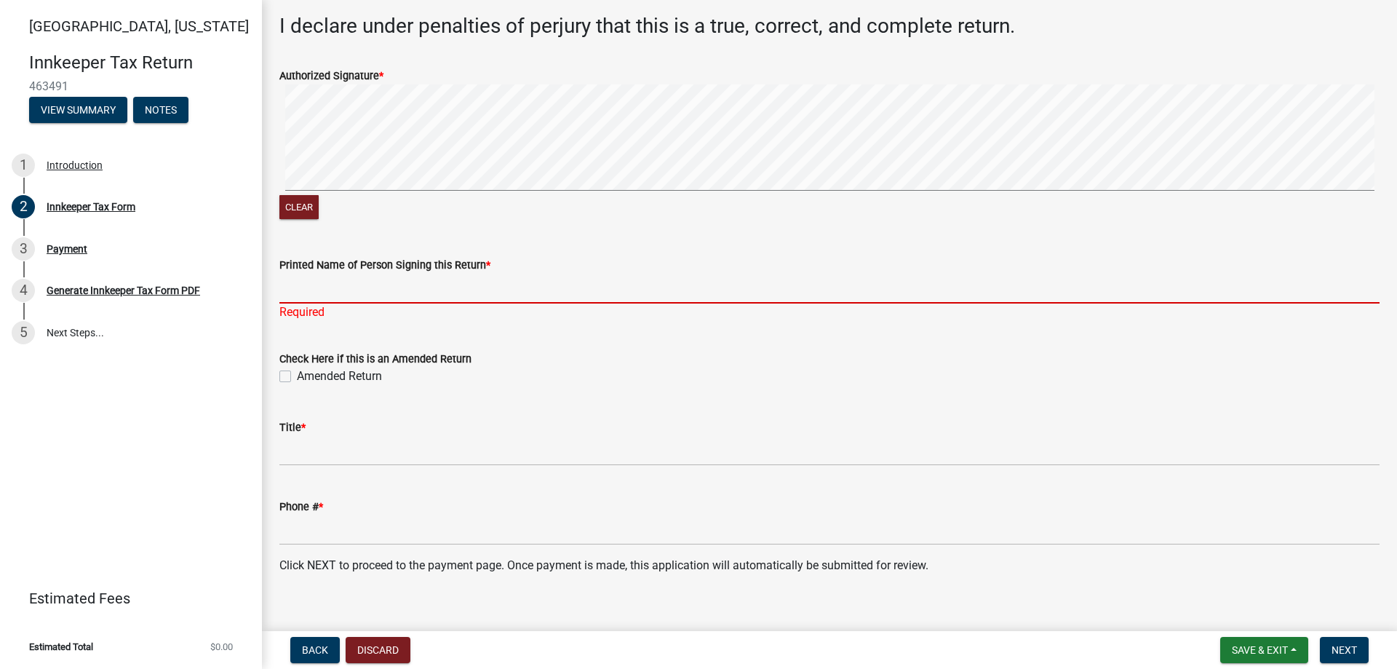
click at [309, 292] on input "Printed Name of Person Signing this Return *" at bounding box center [829, 289] width 1100 height 30
paste input "[PERSON_NAME]"
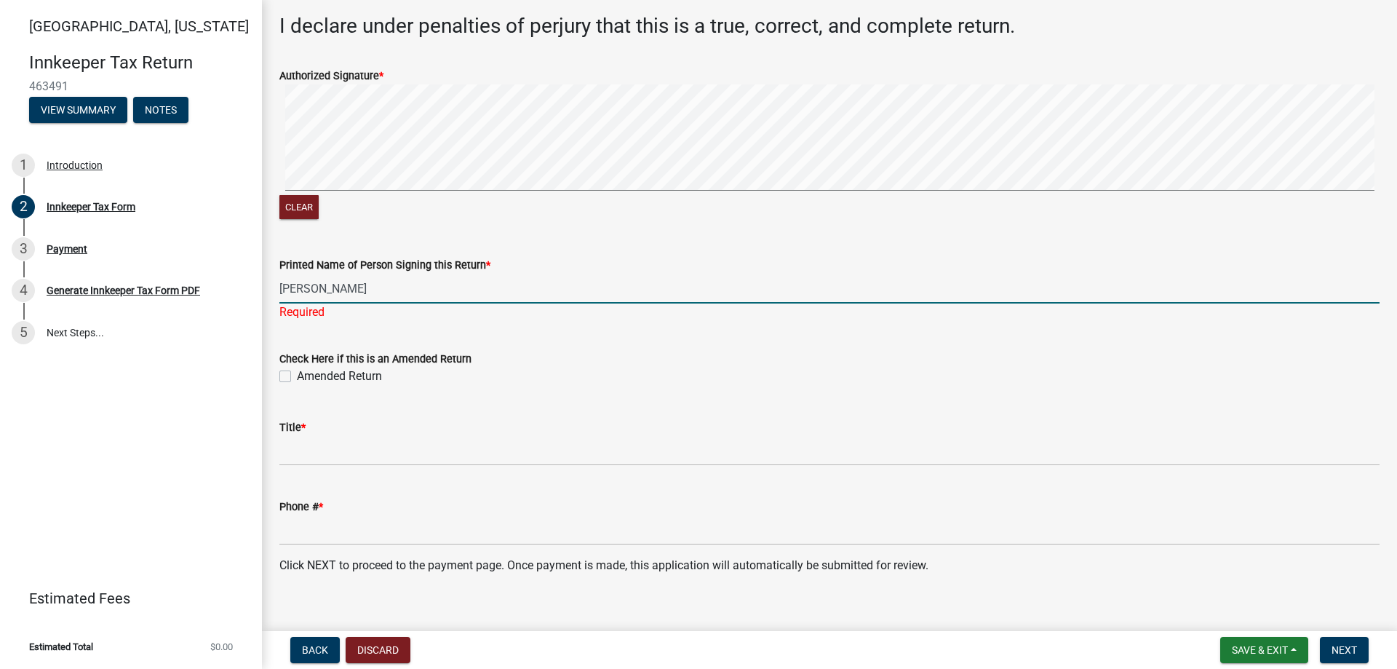
type input "[PERSON_NAME]"
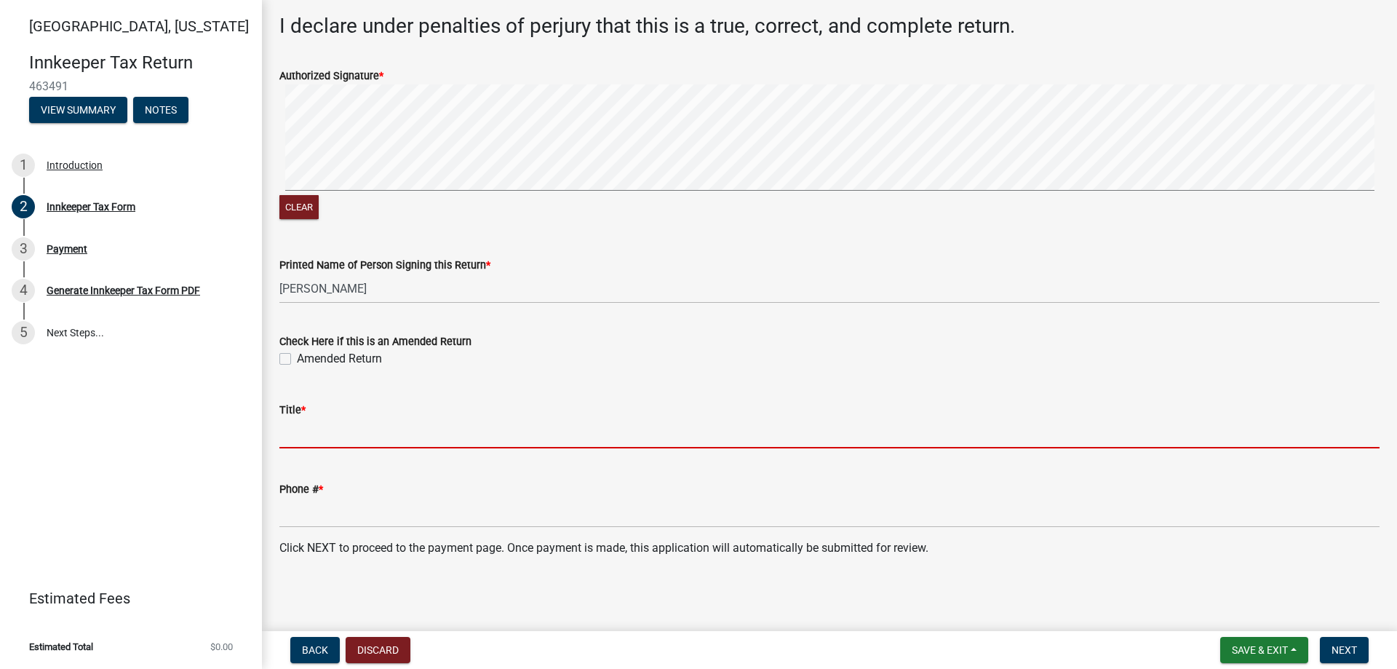
click at [323, 435] on input "Title *" at bounding box center [829, 433] width 1100 height 30
paste input "[PERSON_NAME]"
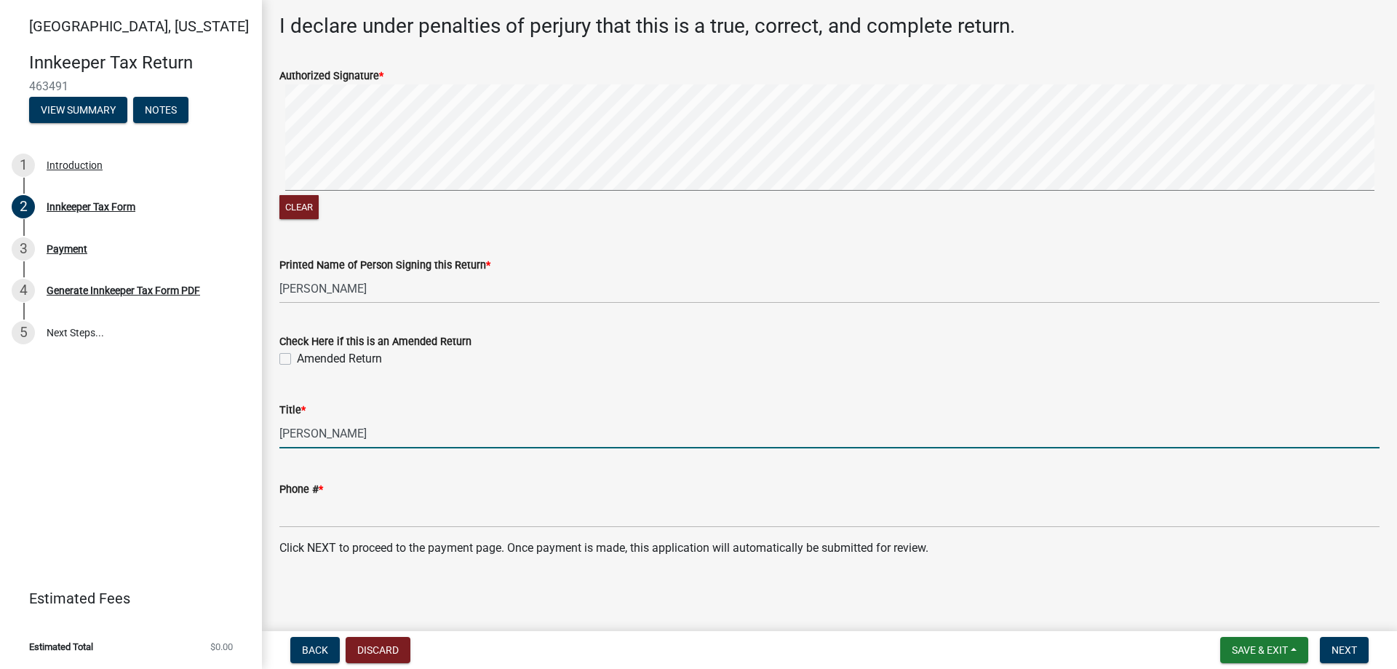
type input "[PERSON_NAME]"
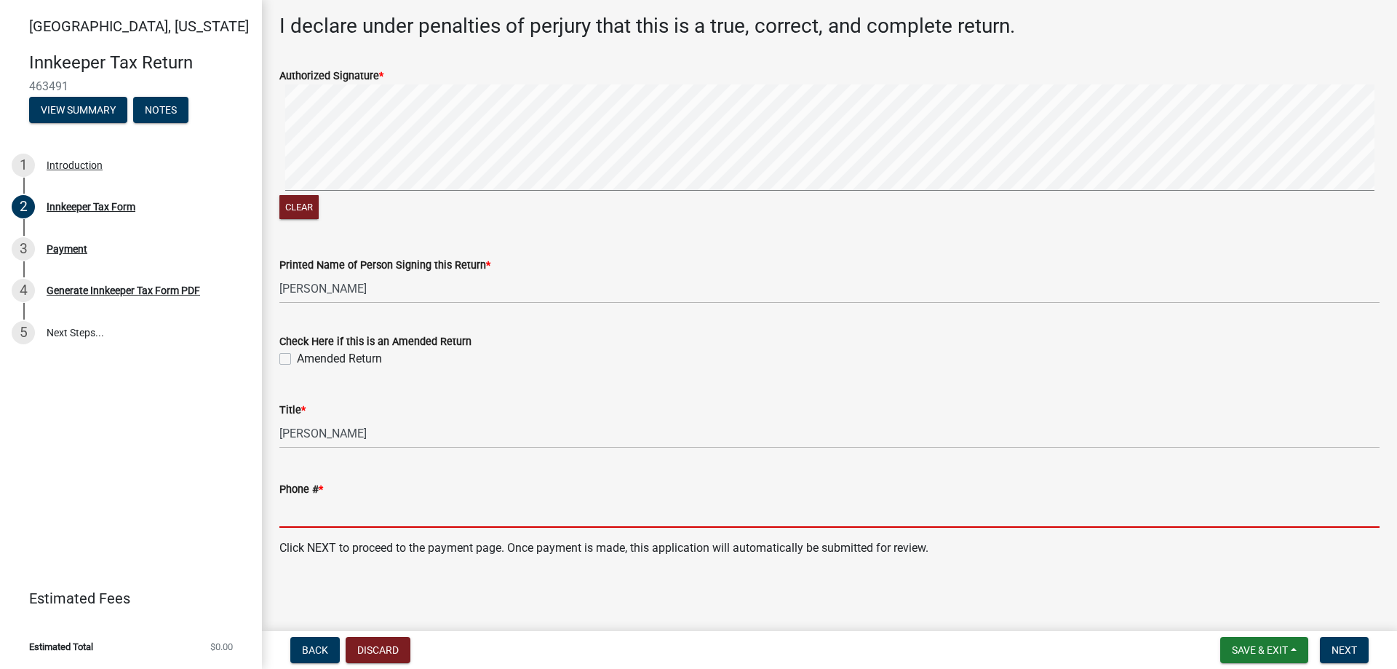
click at [363, 504] on input "Phone # *" at bounding box center [829, 513] width 1100 height 30
paste input "3177886222"
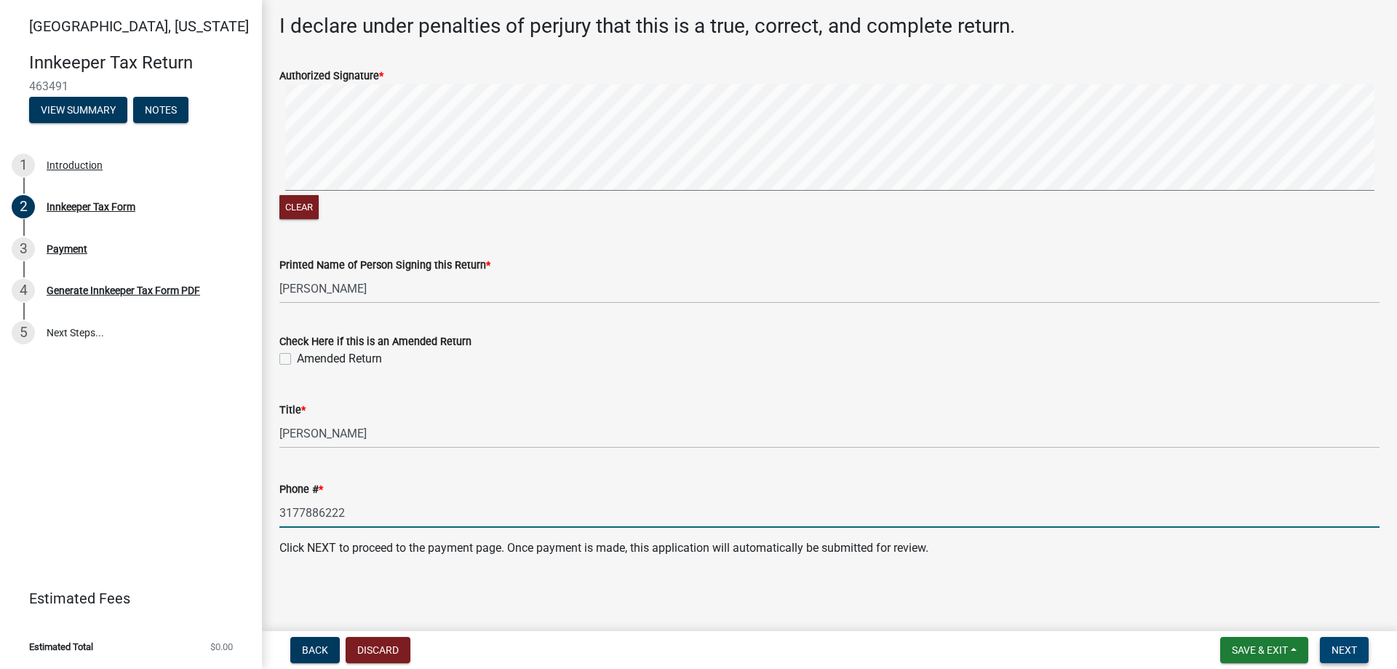
type input "3177886222"
click at [1349, 649] on span "Next" at bounding box center [1344, 650] width 25 height 12
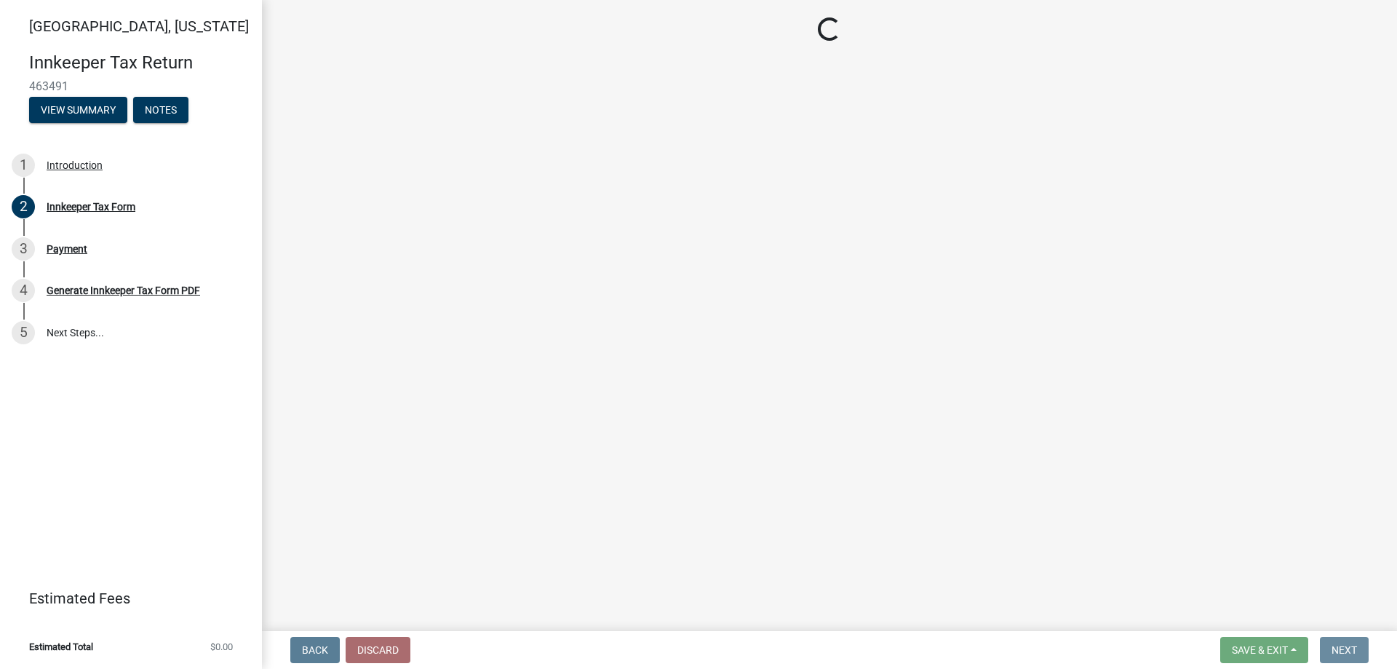
scroll to position [0, 0]
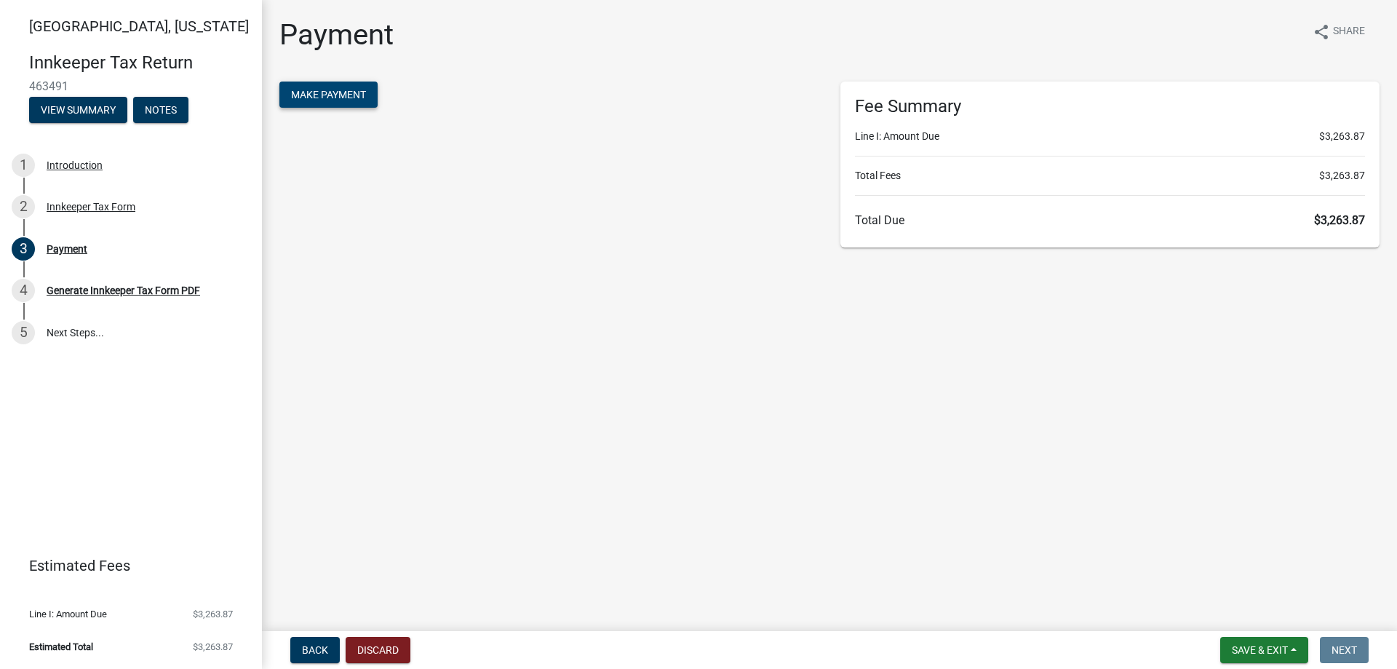
click at [327, 92] on span "Make Payment" at bounding box center [328, 95] width 75 height 12
